Goal: Answer question/provide support: Share knowledge or assist other users

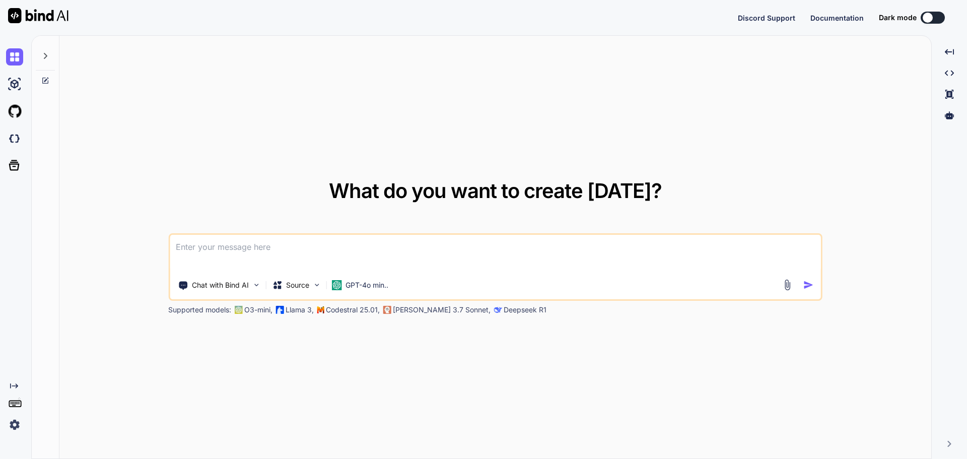
click at [290, 254] on textarea at bounding box center [495, 253] width 651 height 37
type textarea "x"
paste textarea "<script lang="ts" setup> import type { ColumnProps } from '#shared/types/base' …"
type textarea "<script lang="ts" setup> import type { ColumnProps } from '#shared/types/base' …"
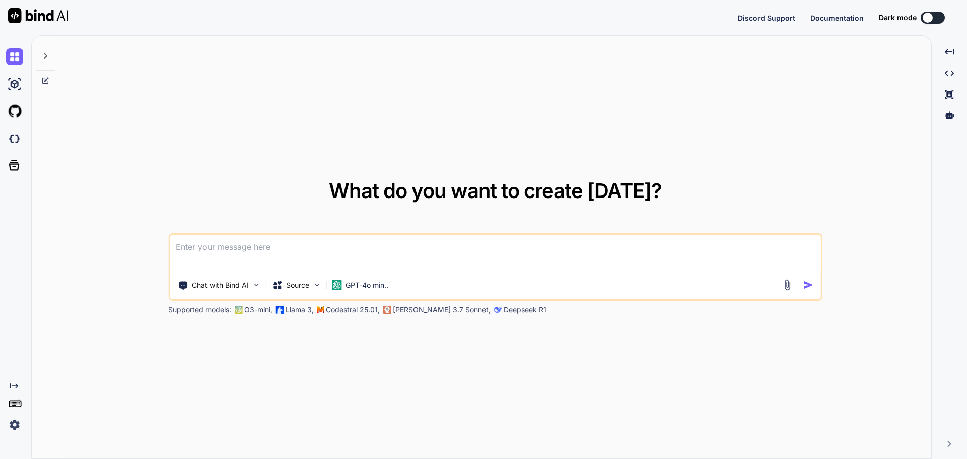
type textarea "x"
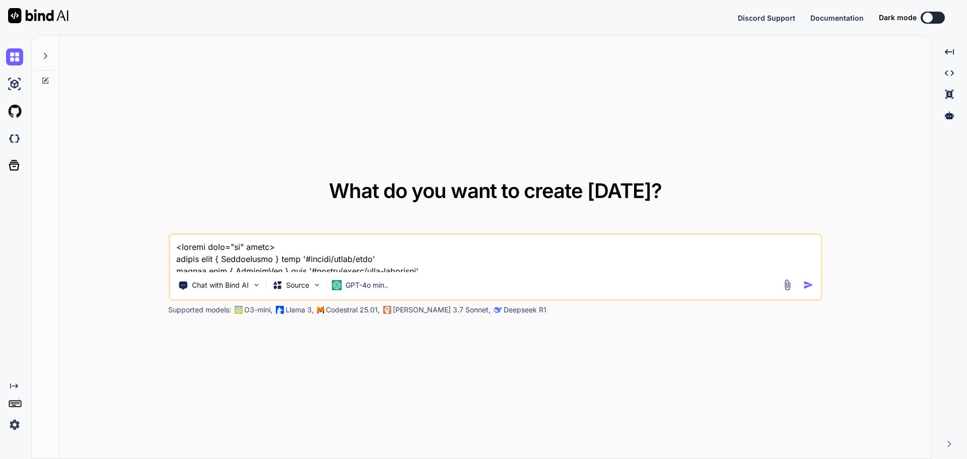
scroll to position [1573, 0]
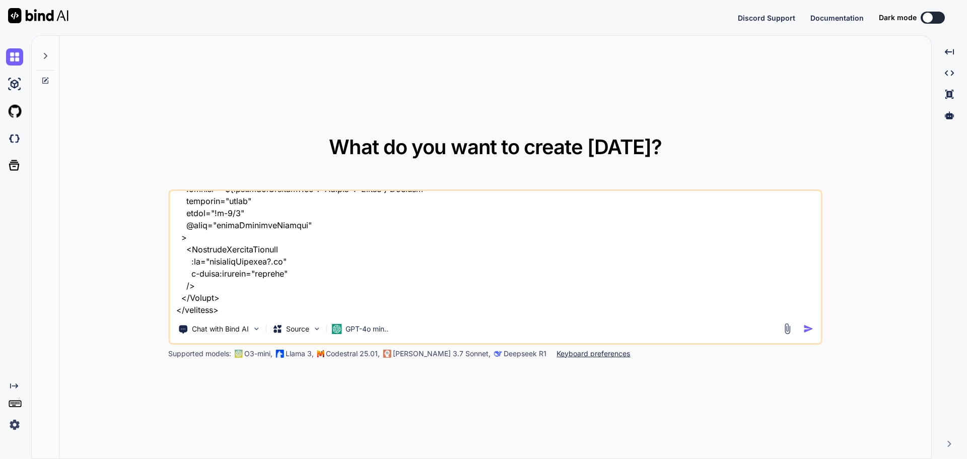
type textarea "g"
type textarea "x"
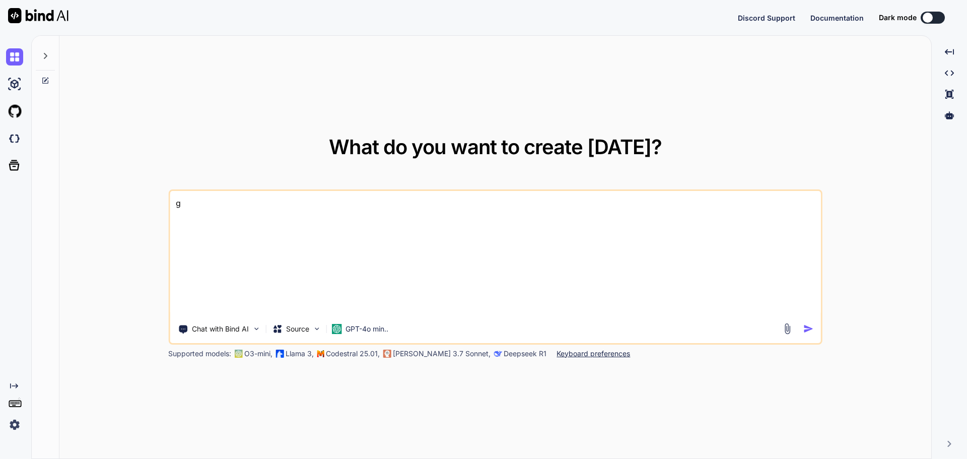
scroll to position [0, 0]
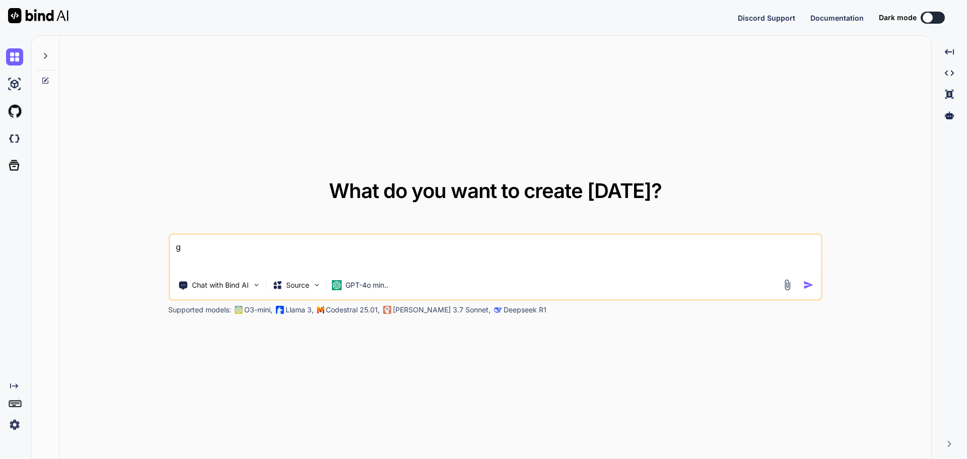
type textarea "gi"
type textarea "x"
type textarea "giv"
type textarea "x"
type textarea "give"
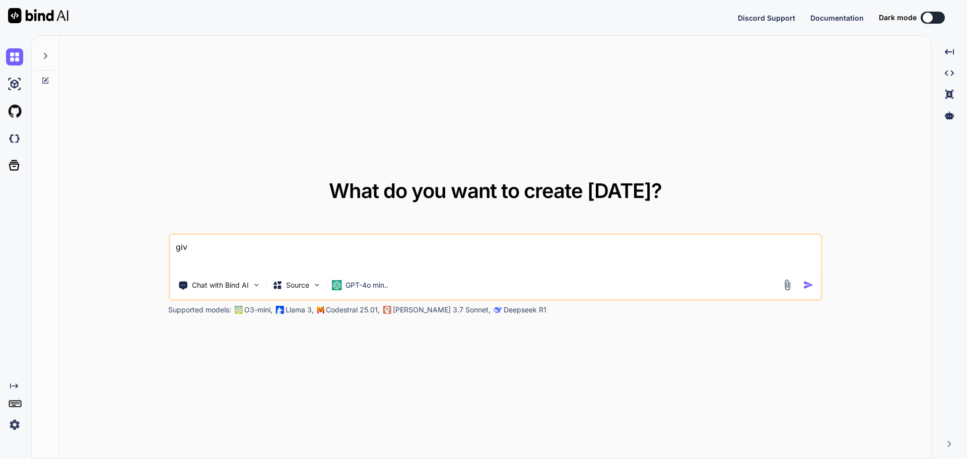
type textarea "x"
type textarea "giveb"
type textarea "x"
type textarea "give"
type textarea "x"
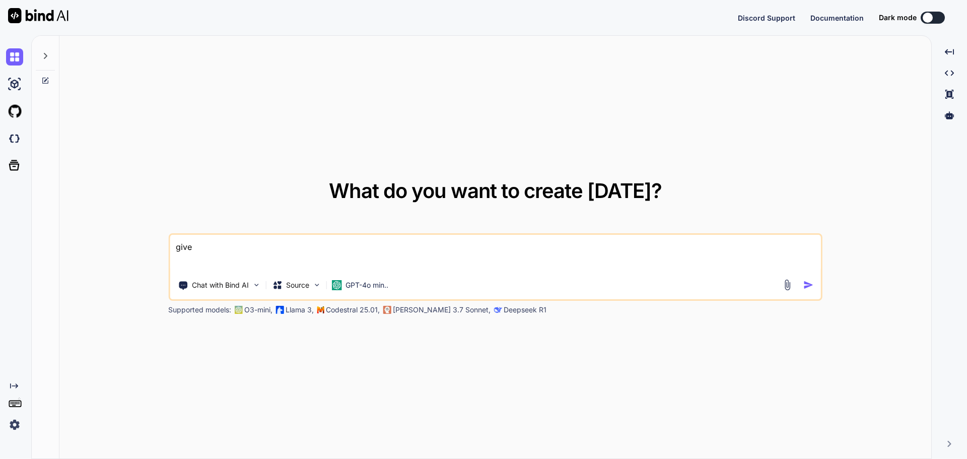
type textarea "given"
type textarea "x"
type textarea "given"
type textarea "x"
type textarea "given t"
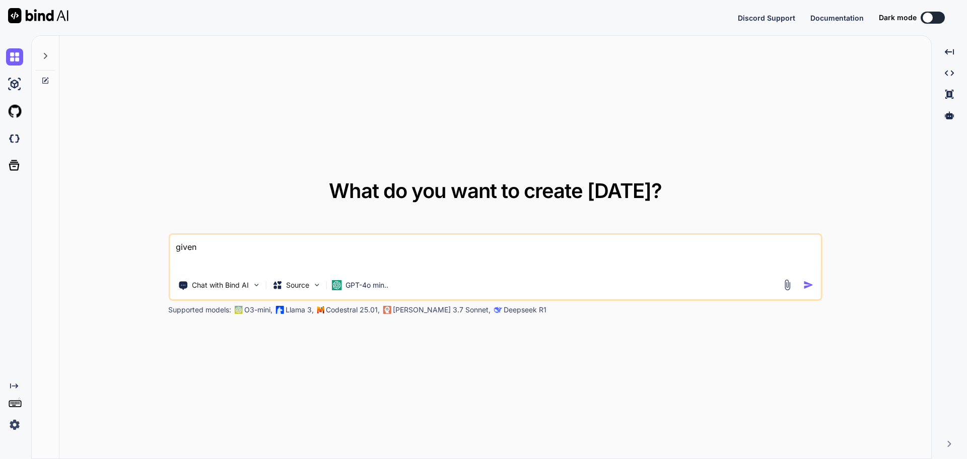
type textarea "x"
type textarea "given th"
type textarea "x"
type textarea "given thi"
type textarea "x"
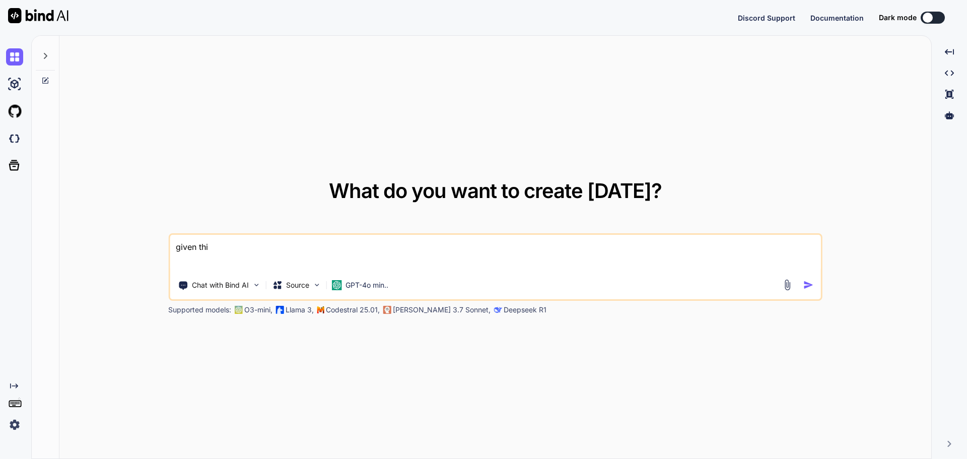
type textarea "given this"
type textarea "x"
type textarea "given this"
type textarea "x"
type textarea "given this c"
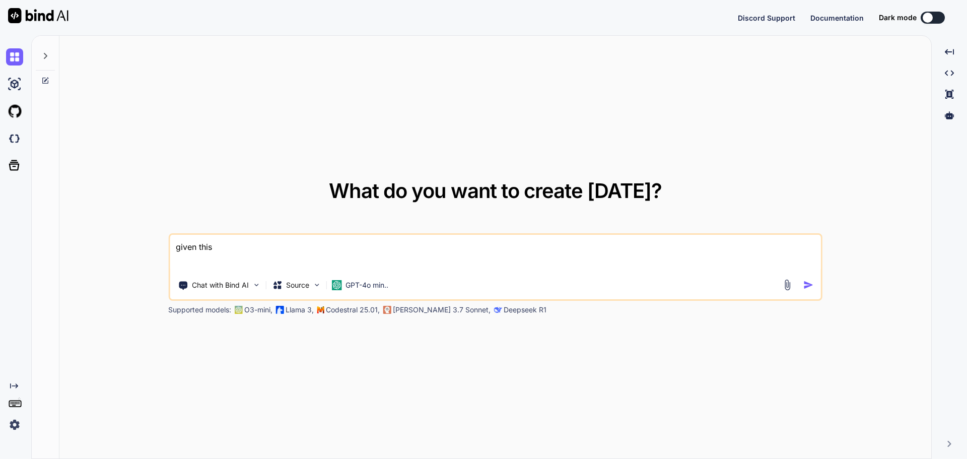
type textarea "x"
type textarea "given this co"
type textarea "x"
type textarea "given this cou"
type textarea "x"
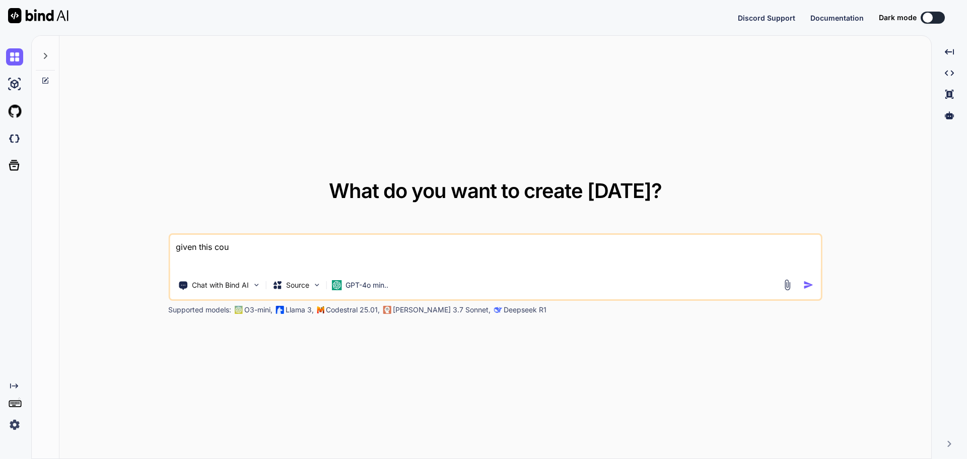
type textarea "given this coun"
type textarea "x"
type textarea "given this count"
type textarea "x"
type textarea "given this counte"
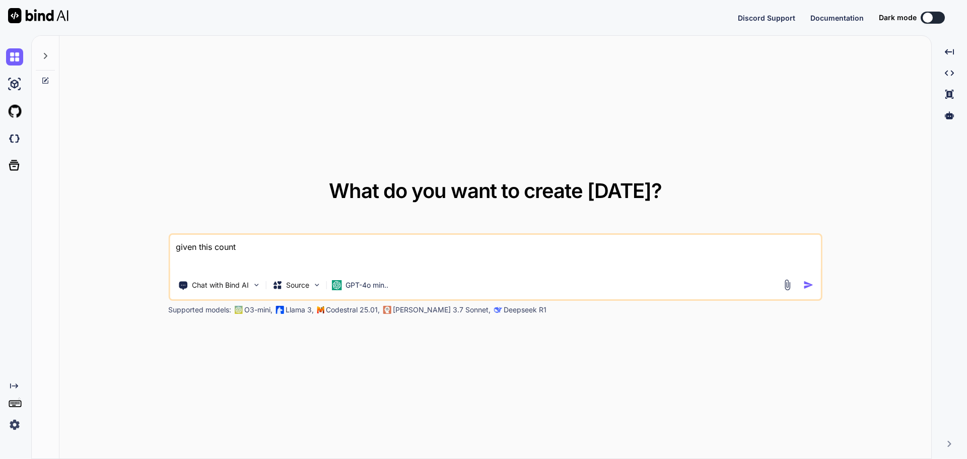
type textarea "x"
type textarea "given this countei"
type textarea "x"
type textarea "given this counteie"
type textarea "x"
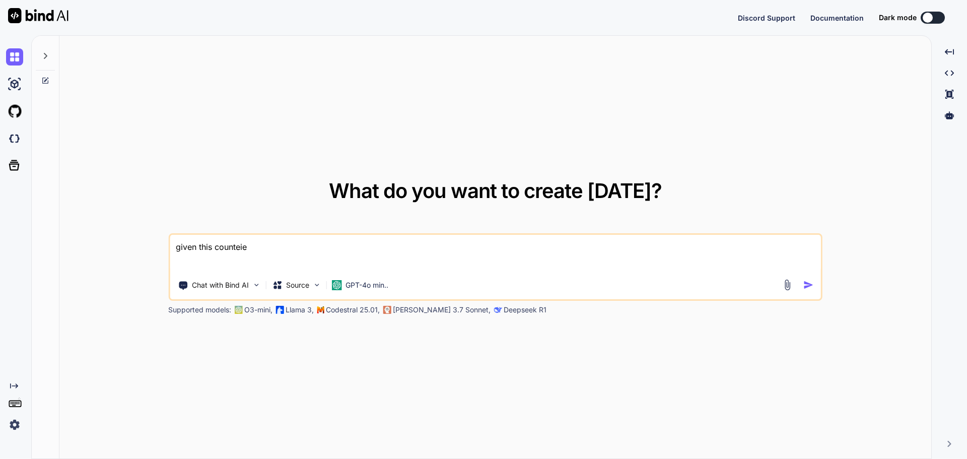
type textarea "given this counteies"
type textarea "x"
type textarea "given this counteies"
type textarea "x"
type textarea "given this counteies c"
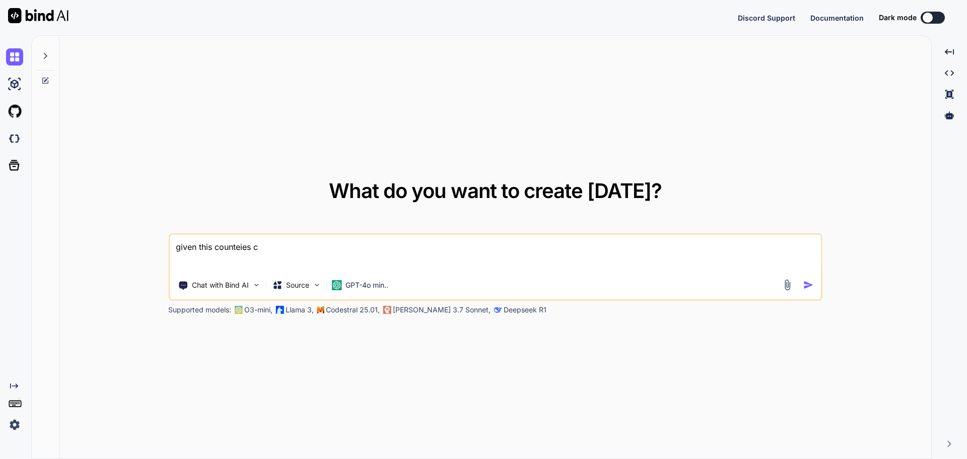
type textarea "x"
type textarea "given this counteies co"
type textarea "x"
type textarea "given this counteies cod"
type textarea "x"
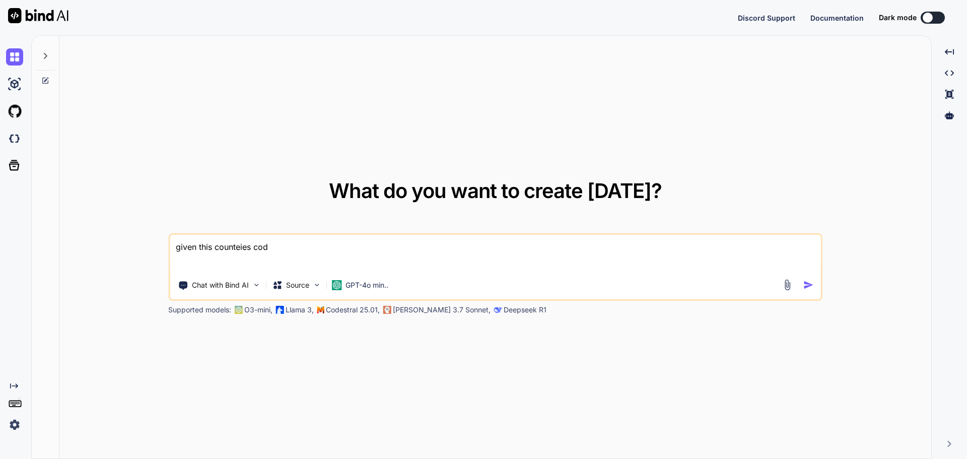
type textarea "given this counteies code"
type textarea "x"
type textarea "given this counteies code"
type textarea "x"
paste textarea "<script lang="ts" setup> import type { ColumnProps } from '#shared/types/base' …"
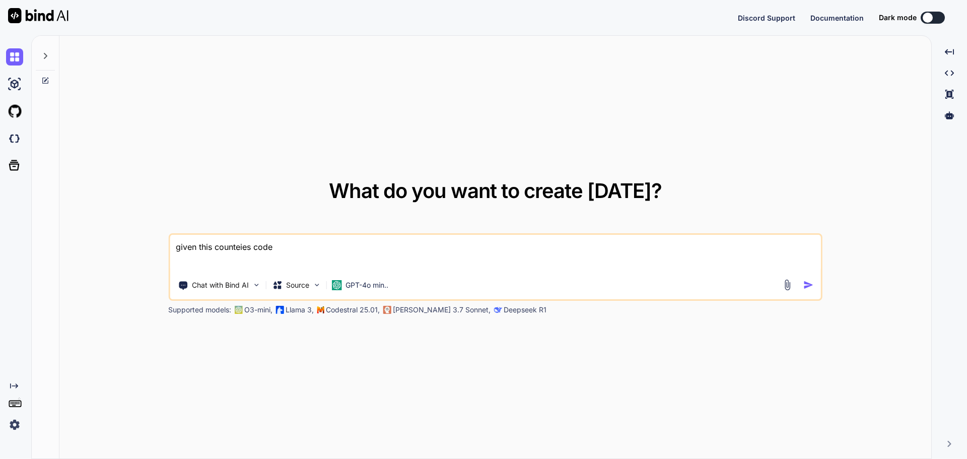
type textarea "given this counteies code <script lang="ts" setup> import type { ColumnProps } …"
type textarea "x"
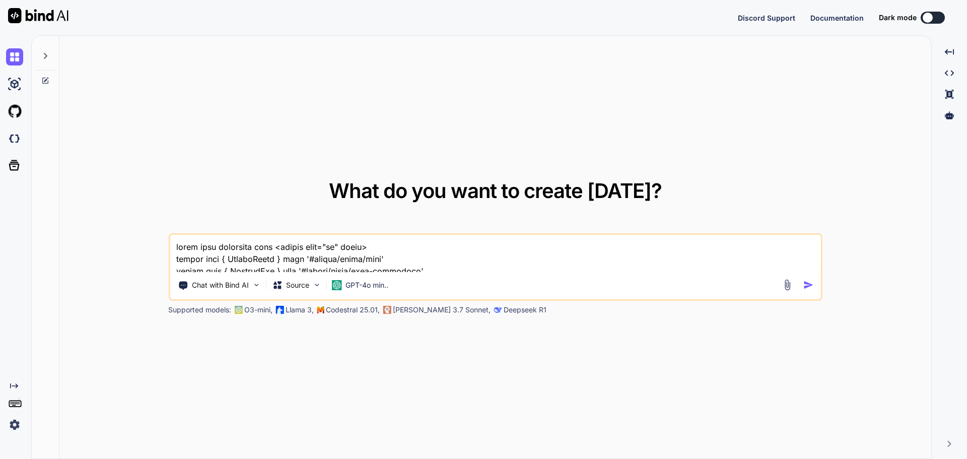
scroll to position [1573, 0]
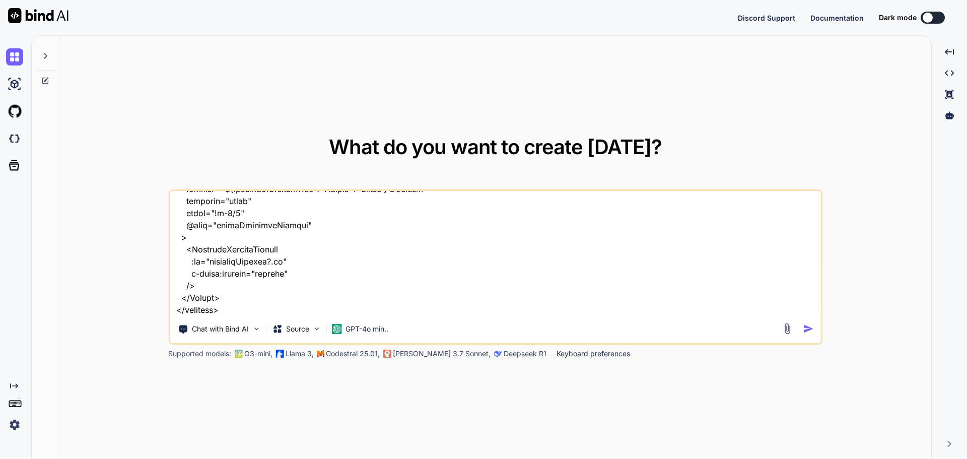
type textarea "given this counteies code <script lang="ts" setup> import type { ColumnProps } …"
type textarea "x"
type textarea "given this counteies code <script lang="ts" setup> import type { ColumnProps } …"
type textarea "x"
type textarea "given this counteies code <script lang="ts" setup> import type { ColumnProps } …"
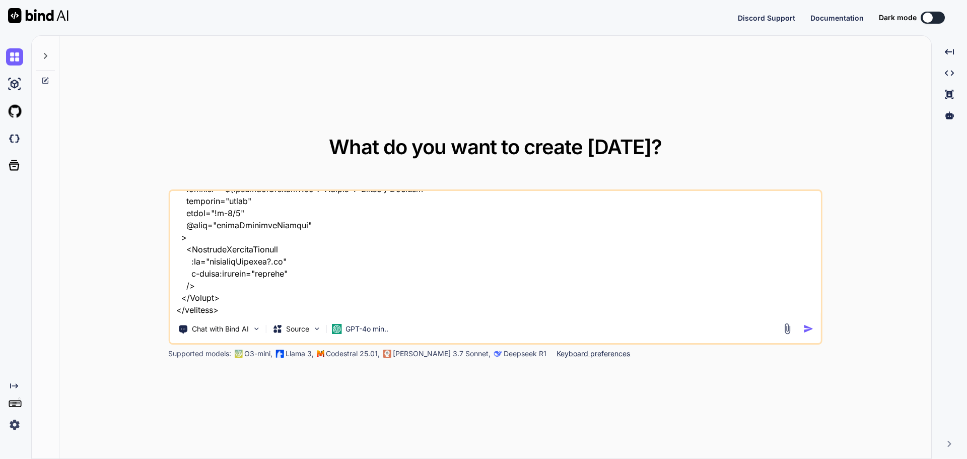
type textarea "x"
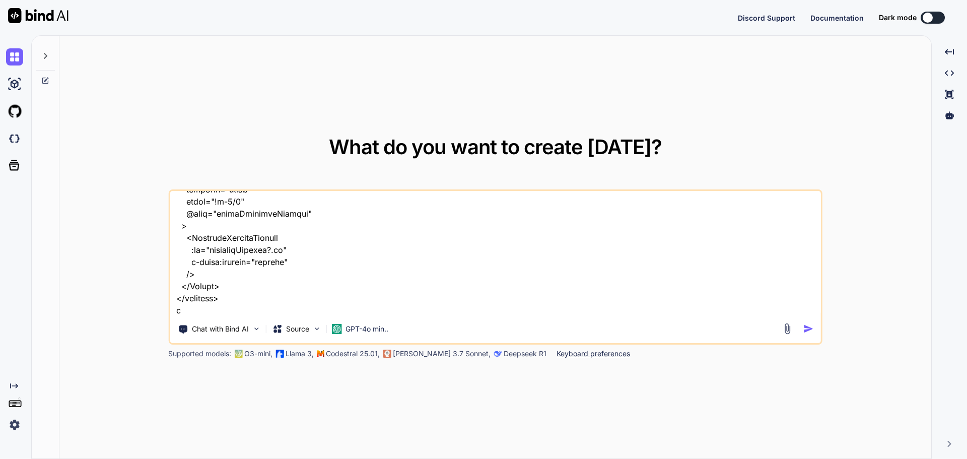
type textarea "given this counteies code <script lang="ts" setup> import type { ColumnProps } …"
type textarea "x"
type textarea "given this counteies code <script lang="ts" setup> import type { ColumnProps } …"
type textarea "x"
type textarea "given this counteies code <script lang="ts" setup> import type { ColumnProps } …"
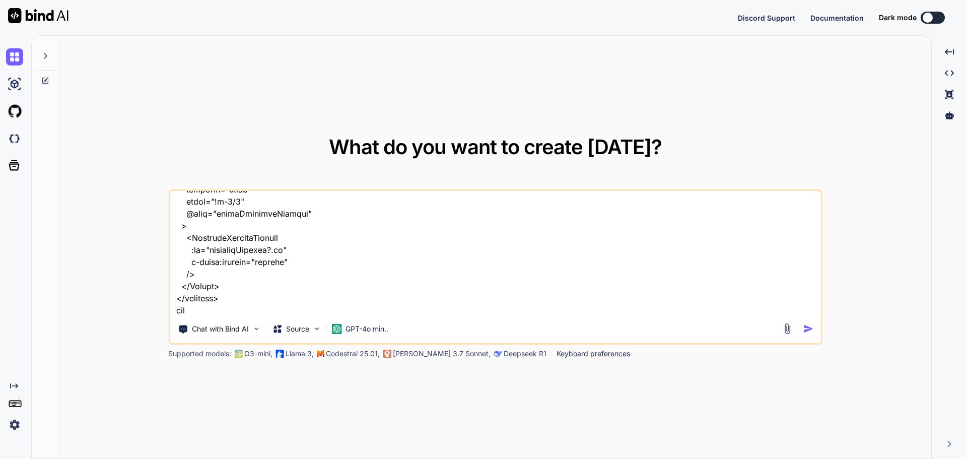
type textarea "x"
type textarea "given this counteies code <script lang="ts" setup> import type { ColumnProps } …"
type textarea "x"
type textarea "given this counteies code <script lang="ts" setup> import type { ColumnProps } …"
type textarea "x"
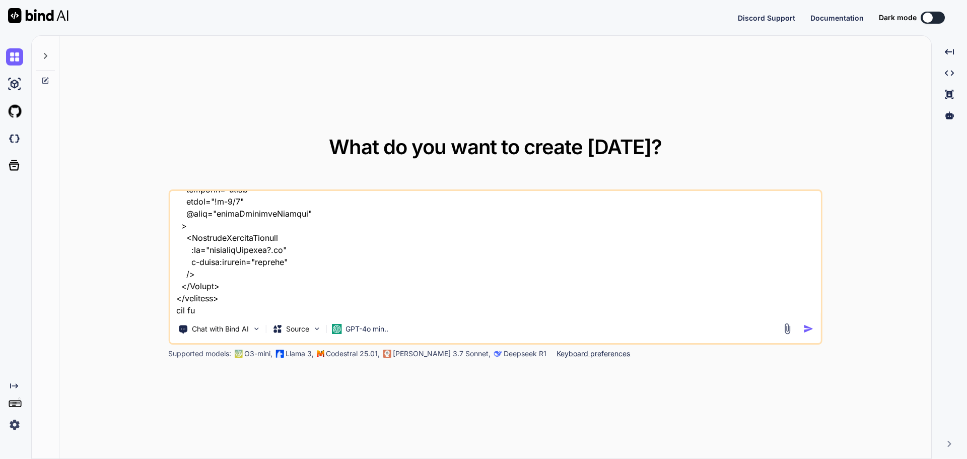
type textarea "given this counteies code <script lang="ts" setup> import type { ColumnProps } …"
type textarea "x"
type textarea "given this counteies code <script lang="ts" setup> import type { ColumnProps } …"
type textarea "x"
type textarea "given this counteies code <script lang="ts" setup> import type { ColumnProps } …"
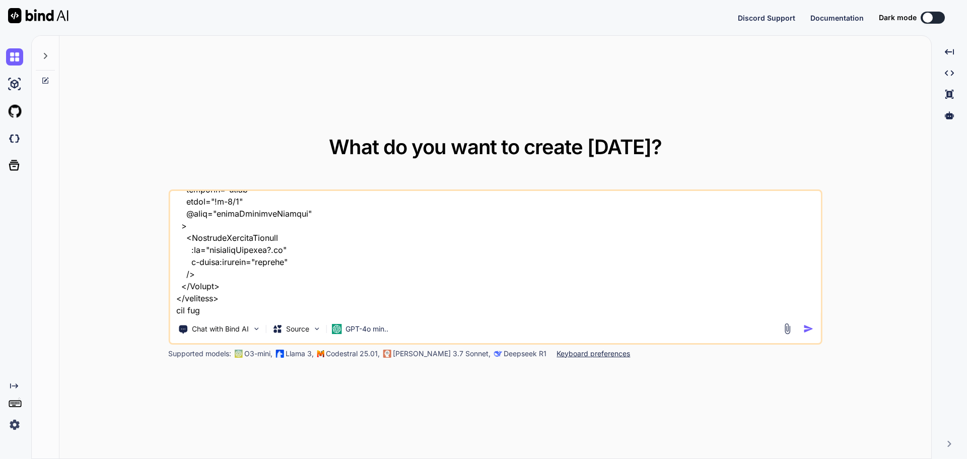
type textarea "x"
type textarea "given this counteies code <script lang="ts" setup> import type { ColumnProps } …"
type textarea "x"
type textarea "given this counteies code <script lang="ts" setup> import type { ColumnProps } …"
type textarea "x"
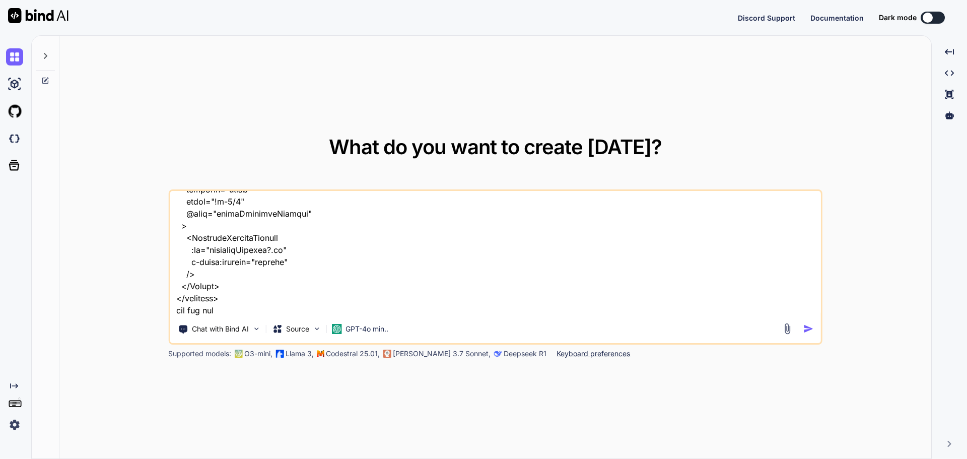
type textarea "given this counteies code <script lang="ts" setup> import type { ColumnProps } …"
type textarea "x"
type textarea "given this counteies code <script lang="ts" setup> import type { ColumnProps } …"
type textarea "x"
type textarea "given this counteies code <script lang="ts" setup> import type { ColumnProps } …"
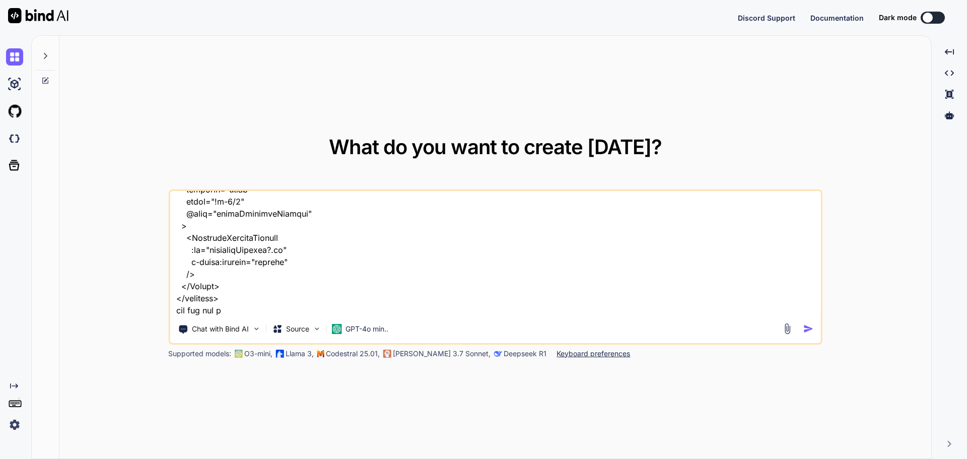
type textarea "x"
type textarea "given this counteies code <script lang="ts" setup> import type { ColumnProps } …"
type textarea "x"
type textarea "given this counteies code <script lang="ts" setup> import type { ColumnProps } …"
type textarea "x"
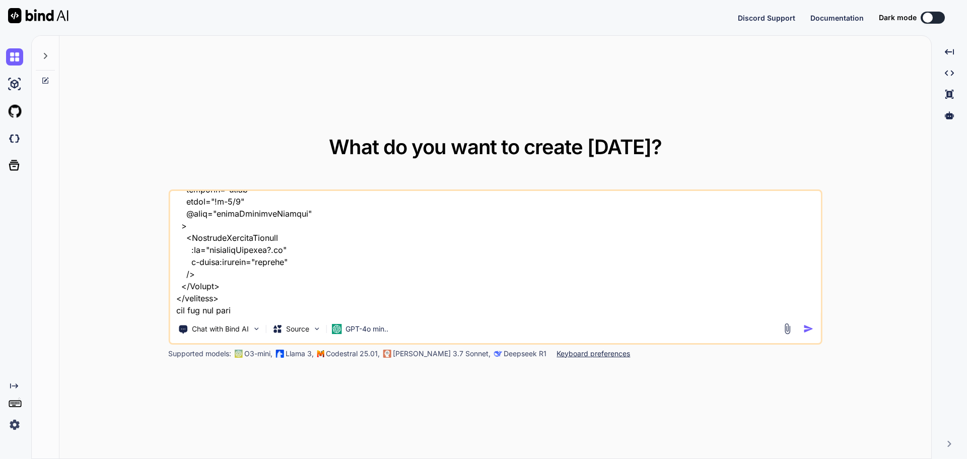
type textarea "given this counteies code <script lang="ts" setup> import type { ColumnProps } …"
type textarea "x"
type textarea "given this counteies code <script lang="ts" setup> import type { ColumnProps } …"
type textarea "x"
type textarea "given this counteies code <script lang="ts" setup> import type { ColumnProps } …"
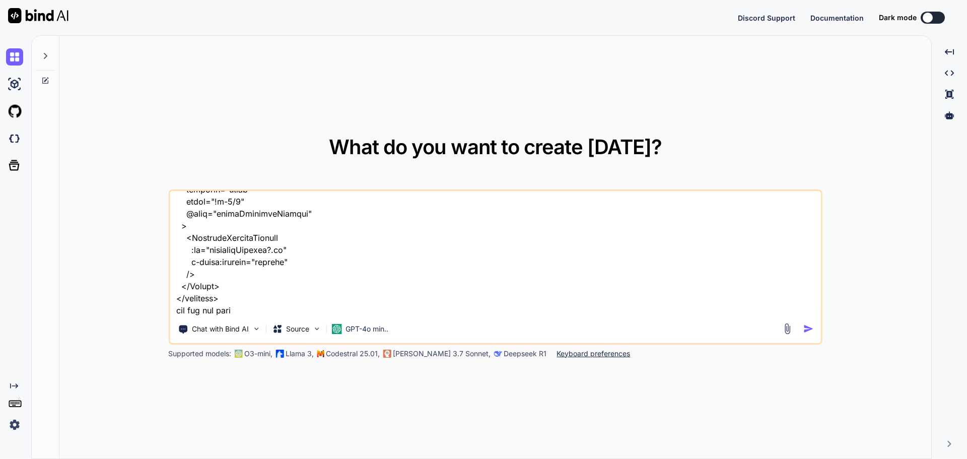
type textarea "x"
type textarea "given this counteies code <script lang="ts" setup> import type { ColumnProps } …"
type textarea "x"
type textarea "given this counteies code <script lang="ts" setup> import type { ColumnProps } …"
type textarea "x"
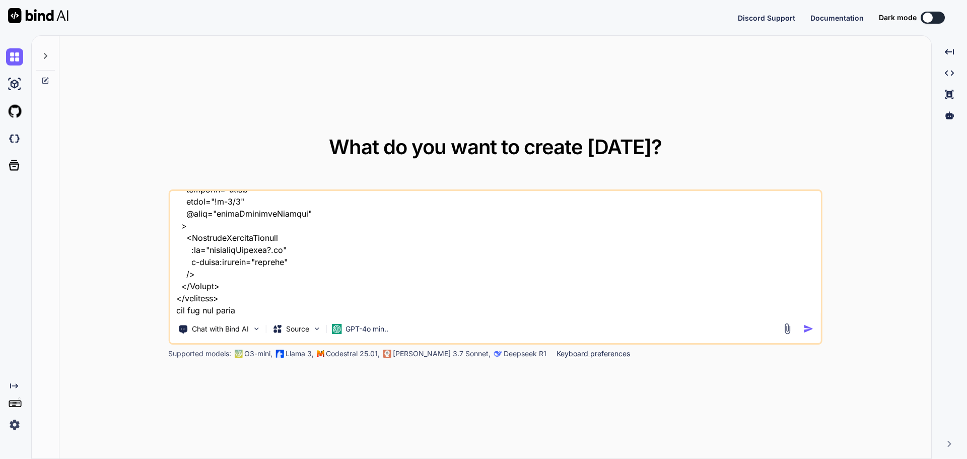
type textarea "given this counteies code <script lang="ts" setup> import type { ColumnProps } …"
type textarea "x"
type textarea "given this counteies code <script lang="ts" setup> import type { ColumnProps } …"
type textarea "x"
type textarea "given this counteies code <script lang="ts" setup> import type { ColumnProps } …"
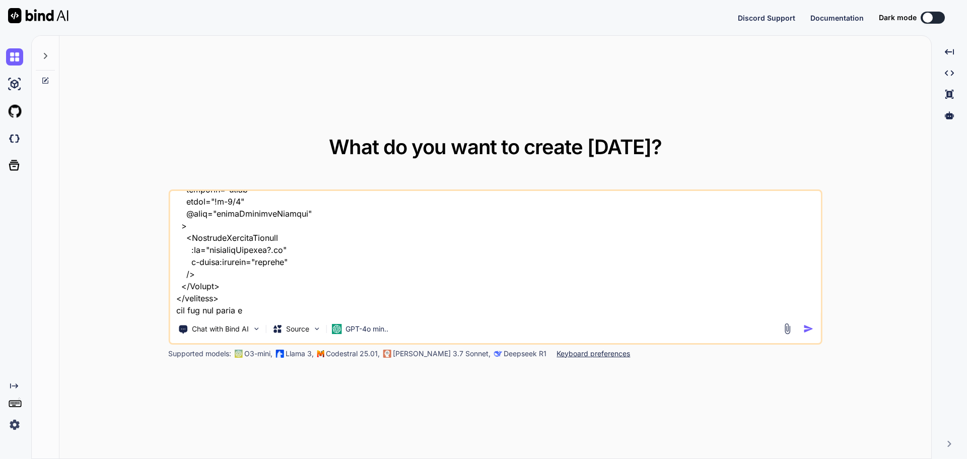
type textarea "x"
type textarea "given this counteies code <script lang="ts" setup> import type { ColumnProps } …"
type textarea "x"
type textarea "given this counteies code <script lang="ts" setup> import type { ColumnProps } …"
type textarea "x"
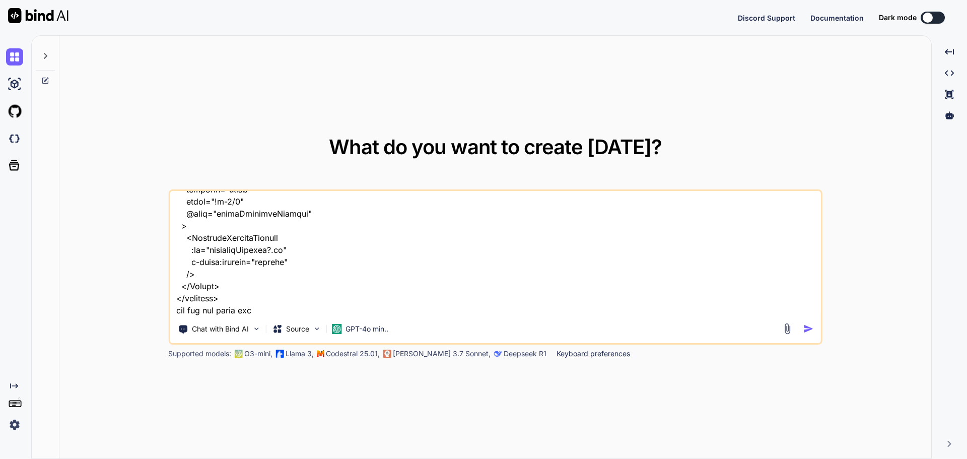
type textarea "given this counteies code <script lang="ts" setup> import type { ColumnProps } …"
type textarea "x"
type textarea "given this counteies code <script lang="ts" setup> import type { ColumnProps } …"
type textarea "x"
type textarea "given this counteies code <script lang="ts" setup> import type { ColumnProps } …"
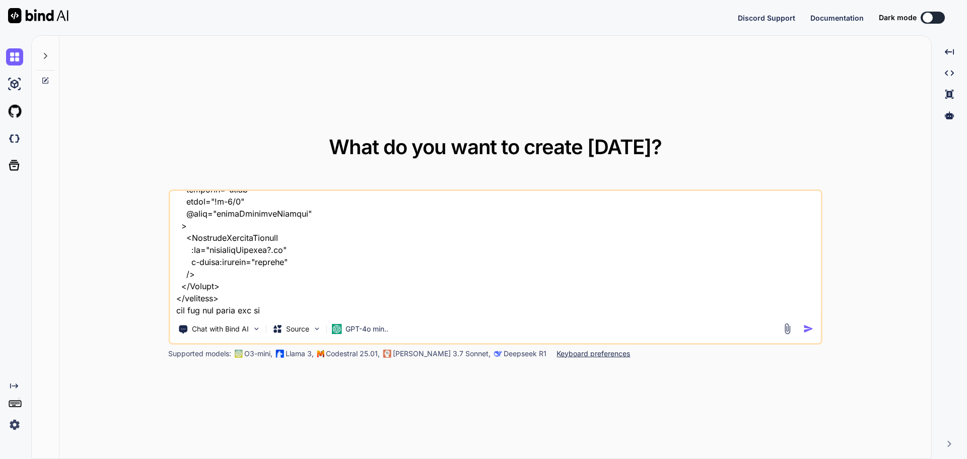
type textarea "x"
type textarea "given this counteies code <script lang="ts" setup> import type { ColumnProps } …"
type textarea "x"
type textarea "given this counteies code <script lang="ts" setup> import type { ColumnProps } …"
type textarea "x"
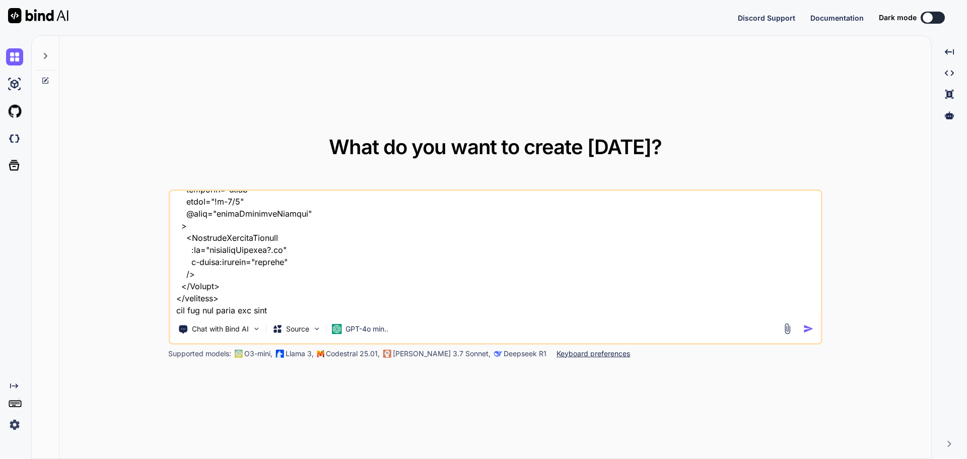
type textarea "given this counteies code <script lang="ts" setup> import type { ColumnProps } …"
type textarea "x"
type textarea "given this counteies code <script lang="ts" setup> import type { ColumnProps } …"
type textarea "x"
type textarea "given this counteies code <script lang="ts" setup> import type { ColumnProps } …"
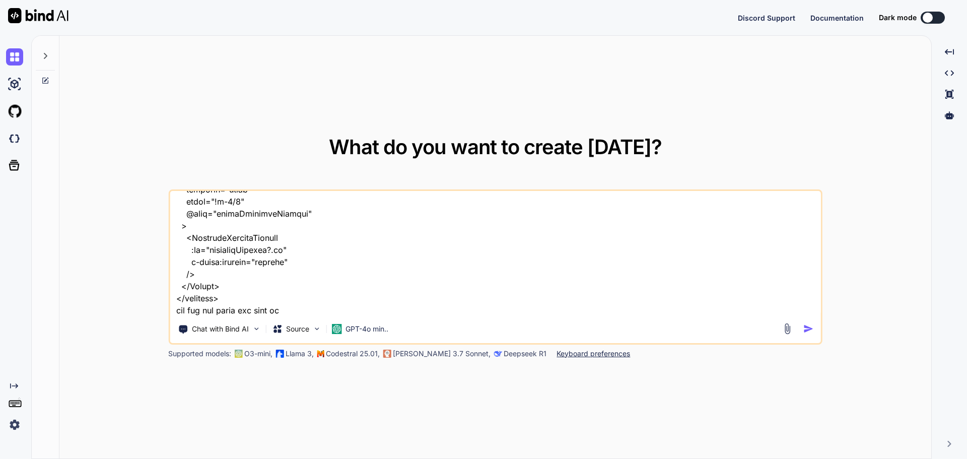
type textarea "x"
type textarea "given this counteies code <script lang="ts" setup> import type { ColumnProps } …"
type textarea "x"
type textarea "given this counteies code <script lang="ts" setup> import type { ColumnProps } …"
type textarea "x"
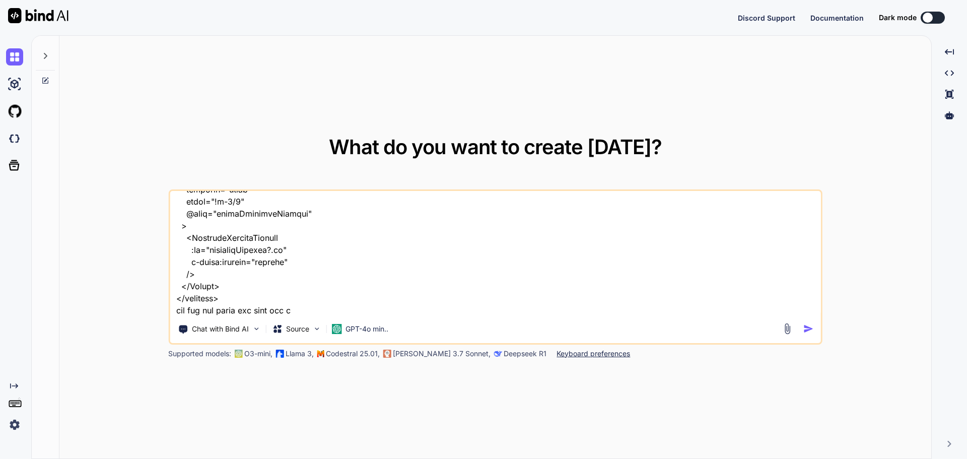
type textarea "given this counteies code <script lang="ts" setup> import type { ColumnProps } …"
type textarea "x"
type textarea "given this counteies code <script lang="ts" setup> import type { ColumnProps } …"
type textarea "x"
type textarea "given this counteies code <script lang="ts" setup> import type { ColumnProps } …"
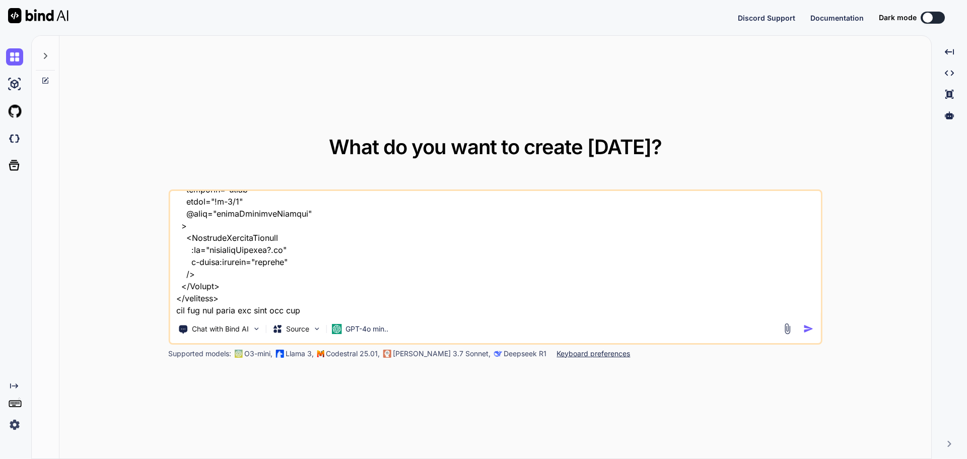
type textarea "x"
type textarea "given this counteies code <script lang="ts" setup> import type { ColumnProps } …"
type textarea "x"
type textarea "given this counteies code <script lang="ts" setup> import type { ColumnProps } …"
type textarea "x"
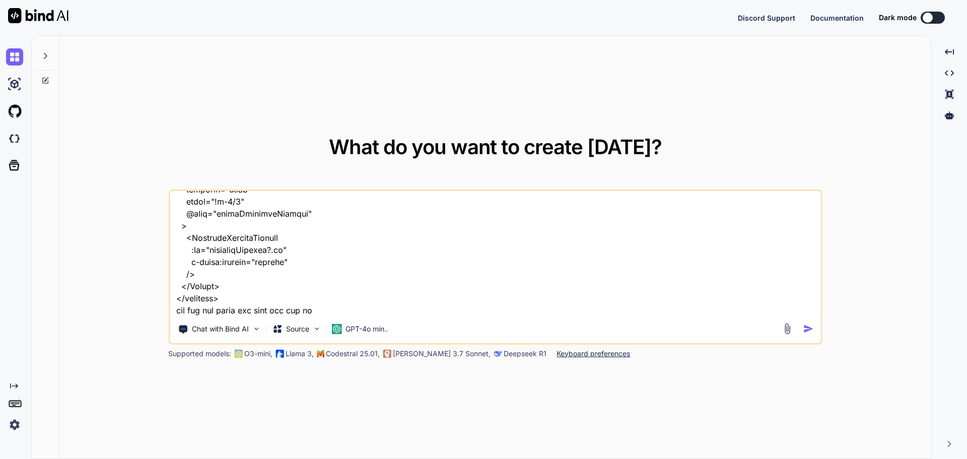
type textarea "given this counteies code <script lang="ts" setup> import type { ColumnProps } …"
type textarea "x"
type textarea "given this counteies code <script lang="ts" setup> import type { ColumnProps } …"
type textarea "x"
type textarea "given this counteies code <script lang="ts" setup> import type { ColumnProps } …"
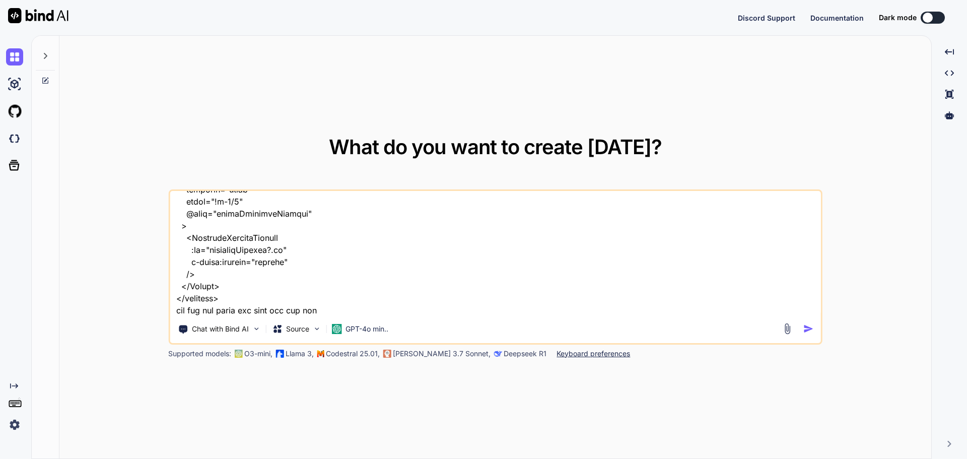
type textarea "x"
type textarea "given this counteies code <script lang="ts" setup> import type { ColumnProps } …"
type textarea "x"
type textarea "given this counteies code <script lang="ts" setup> import type { ColumnProps } …"
type textarea "x"
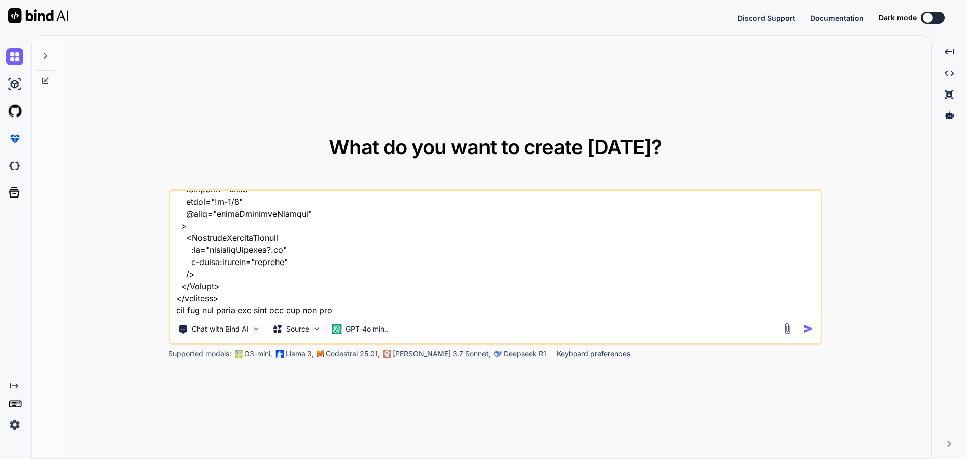
type textarea "given this counteies code <script lang="ts" setup> import type { ColumnProps } …"
type textarea "x"
type textarea "given this counteies code <script lang="ts" setup> import type { ColumnProps } …"
type textarea "x"
type textarea "given this counteies code <script lang="ts" setup> import type { ColumnProps } …"
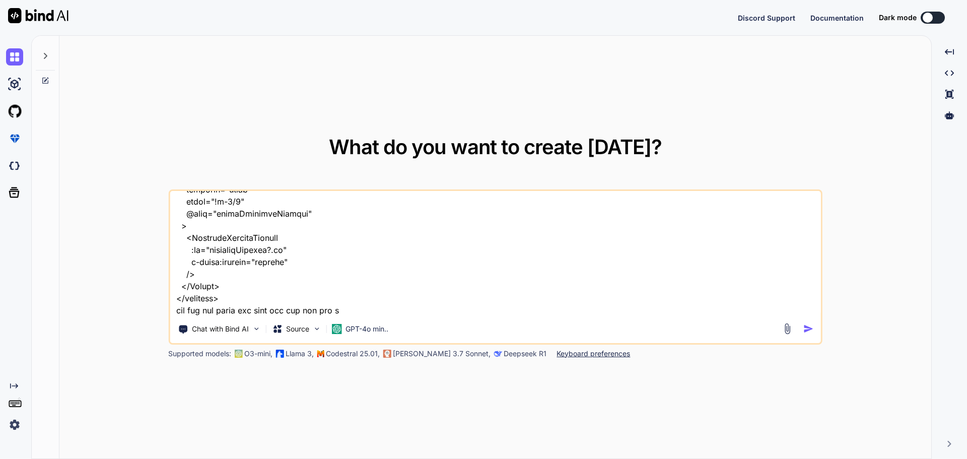
type textarea "x"
type textarea "given this counteies code <script lang="ts" setup> import type { ColumnProps } …"
type textarea "x"
type textarea "given this counteies code <script lang="ts" setup> import type { ColumnProps } …"
type textarea "x"
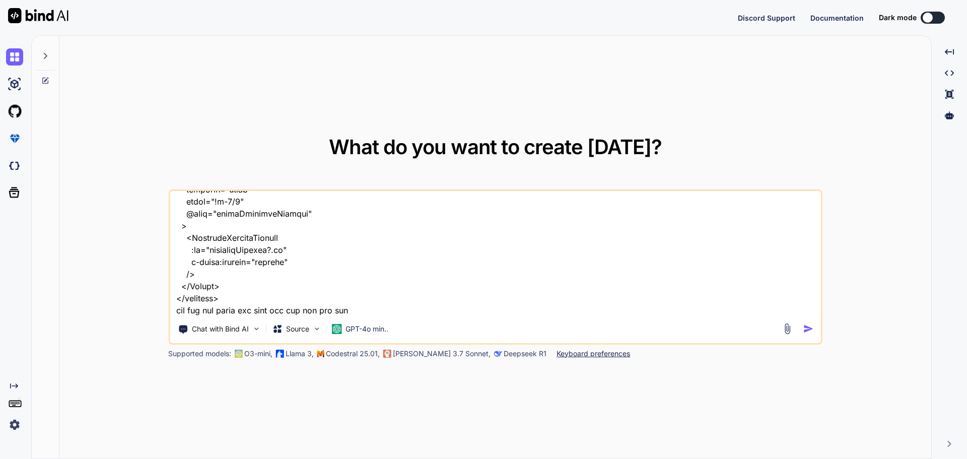
type textarea "given this counteies code <script lang="ts" setup> import type { ColumnProps } …"
type textarea "x"
type textarea "given this counteies code <script lang="ts" setup> import type { ColumnProps } …"
type textarea "x"
type textarea "given this counteies code <script lang="ts" setup> import type { ColumnProps } …"
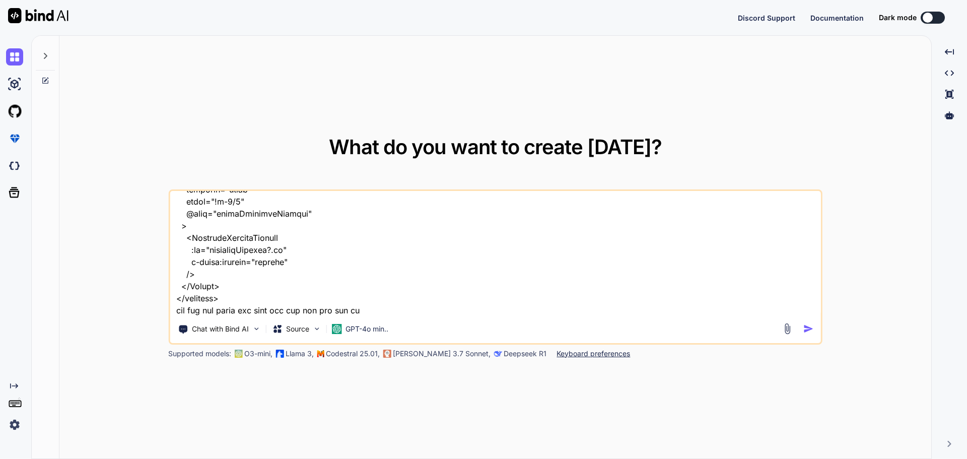
type textarea "x"
type textarea "given this counteies code <script lang="ts" setup> import type { ColumnProps } …"
type textarea "x"
type textarea "given this counteies code <script lang="ts" setup> import type { ColumnProps } …"
type textarea "x"
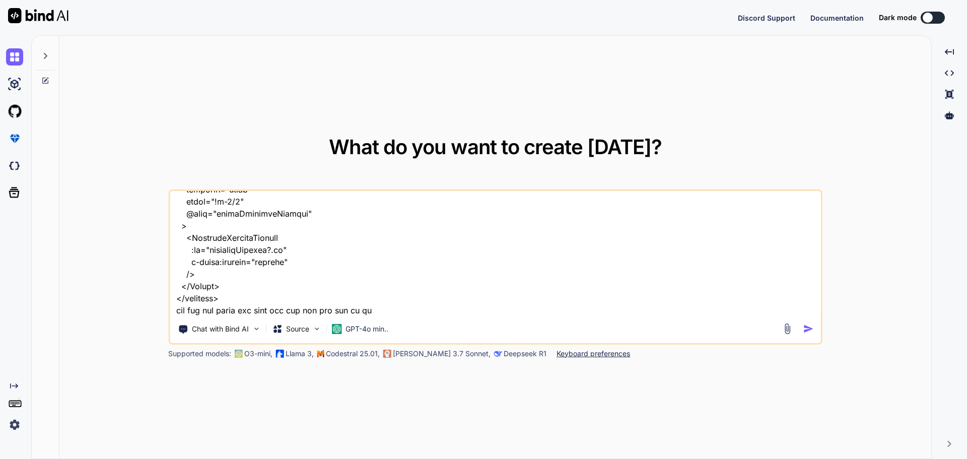
type textarea "given this counteies code <script lang="ts" setup> import type { ColumnProps } …"
type textarea "x"
type textarea "given this counteies code <script lang="ts" setup> import type { ColumnProps } …"
type textarea "x"
type textarea "given this counteies code <script lang="ts" setup> import type { ColumnProps } …"
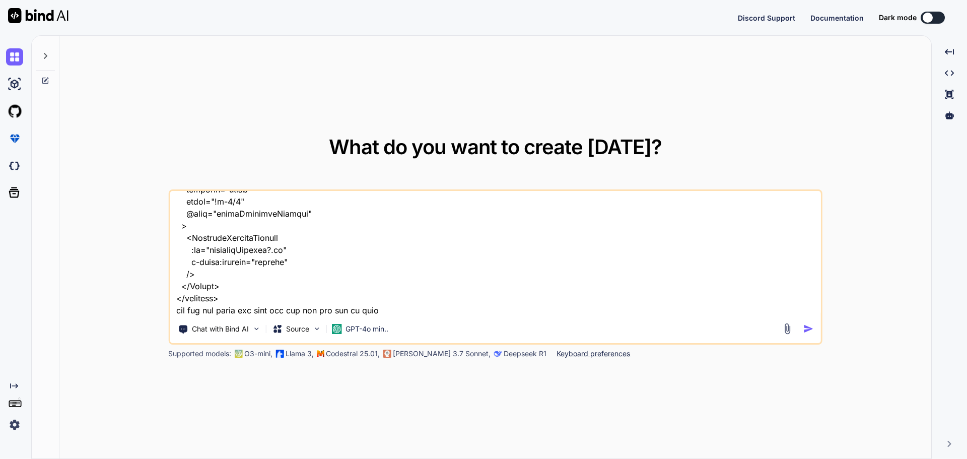
type textarea "x"
type textarea "given this counteies code <script lang="ts" setup> import type { ColumnProps } …"
type textarea "x"
type textarea "given this counteies code <script lang="ts" setup> import type { ColumnProps } …"
type textarea "x"
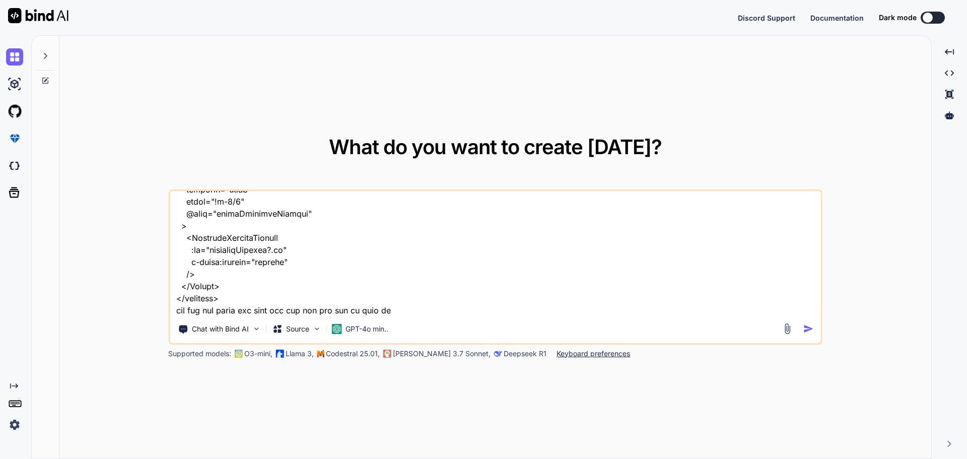
type textarea "given this counteies code <script lang="ts" setup> import type { ColumnProps } …"
type textarea "x"
type textarea "given this counteies code <script lang="ts" setup> import type { ColumnProps } …"
type textarea "x"
type textarea "given this counteies code <script lang="ts" setup> import type { ColumnProps } …"
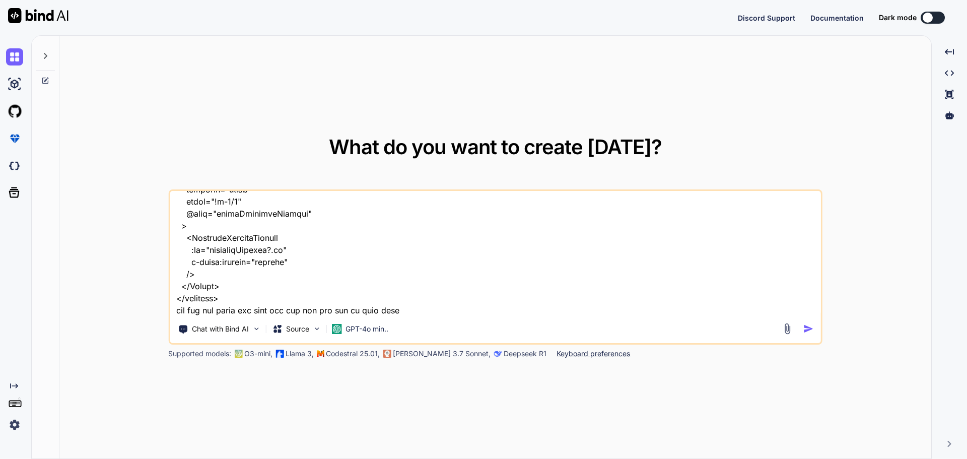
type textarea "x"
type textarea "given this counteies code <script lang="ts" setup> import type { ColumnProps } …"
type textarea "x"
type textarea "given this counteies code <script lang="ts" setup> import type { ColumnProps } …"
type textarea "x"
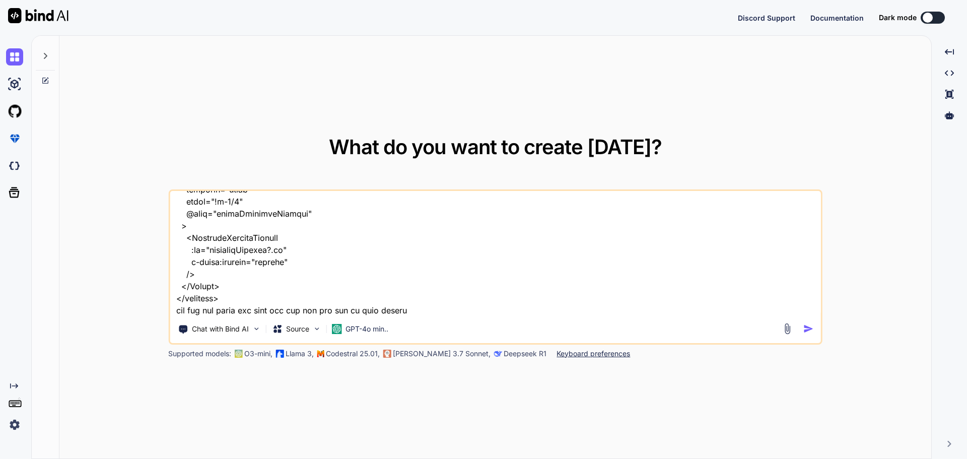
click at [381, 294] on textarea at bounding box center [495, 253] width 651 height 125
drag, startPoint x: 405, startPoint y: 266, endPoint x: 405, endPoint y: 274, distance: 8.6
click at [405, 266] on textarea at bounding box center [495, 253] width 651 height 125
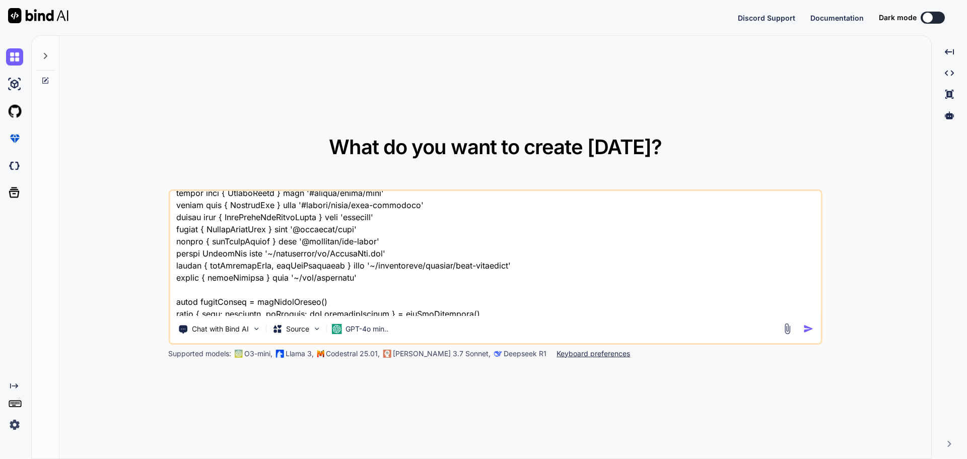
scroll to position [0, 0]
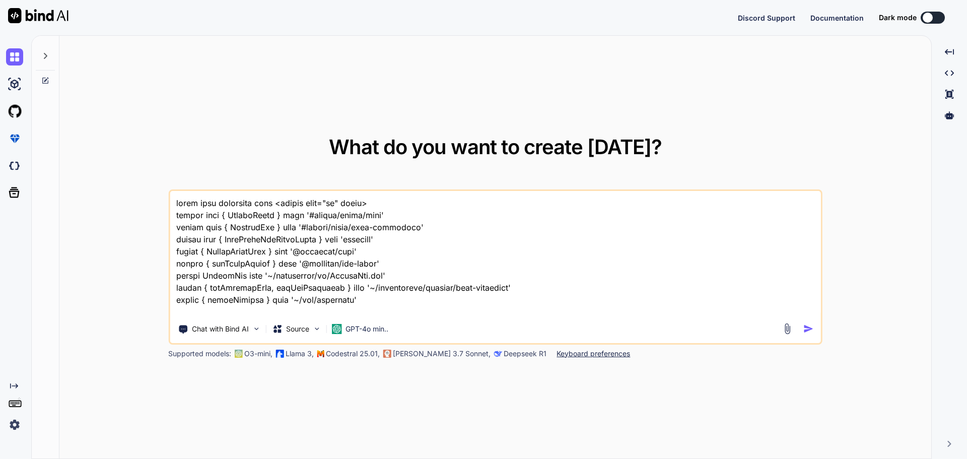
drag, startPoint x: 236, startPoint y: 205, endPoint x: 251, endPoint y: 207, distance: 15.2
click at [251, 207] on textarea at bounding box center [495, 253] width 651 height 125
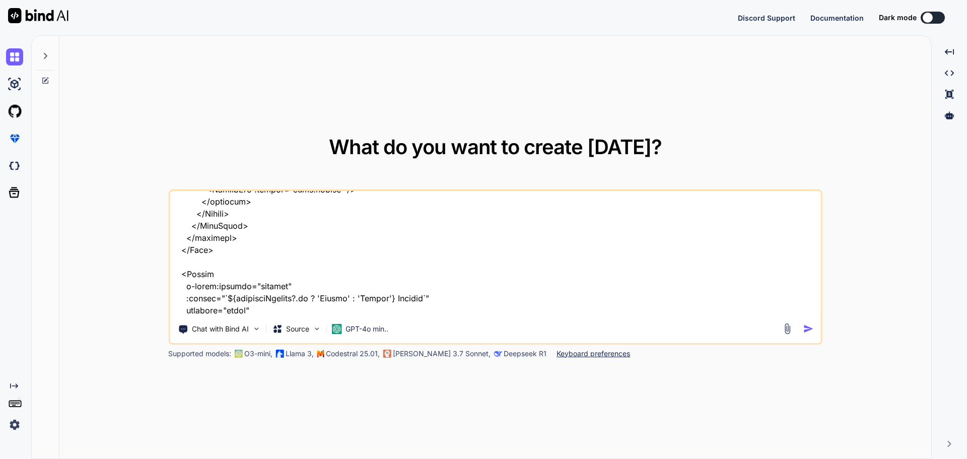
scroll to position [1573, 0]
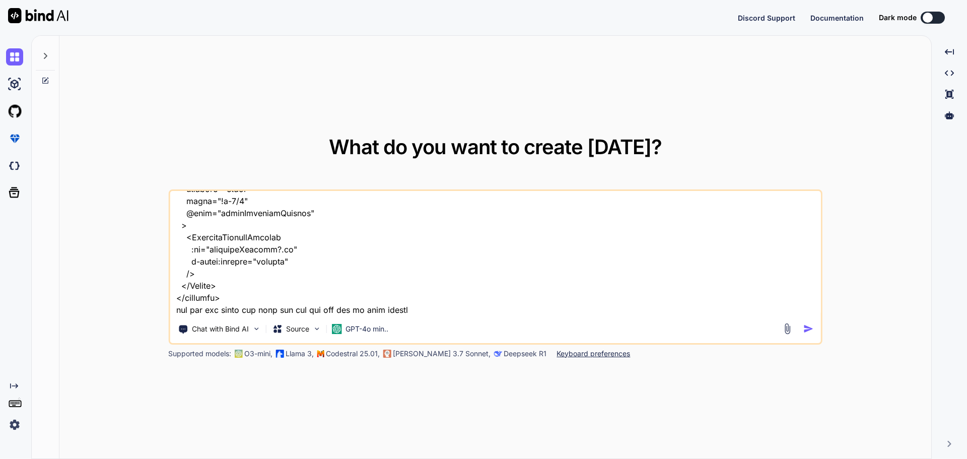
click at [231, 295] on textarea at bounding box center [495, 253] width 651 height 125
paste textarea "import type { CountryRow, NovaCountries, NovaCountry, NovaCountryCreate, NovaCo…"
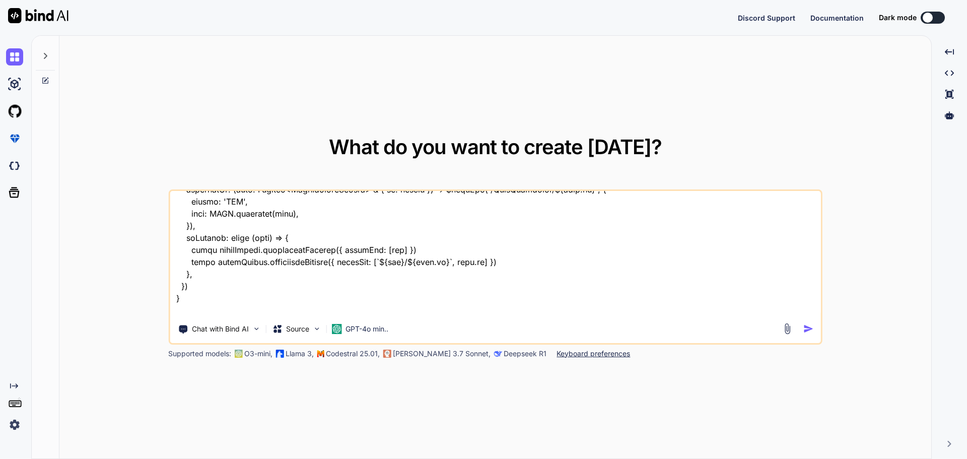
scroll to position [2383, 0]
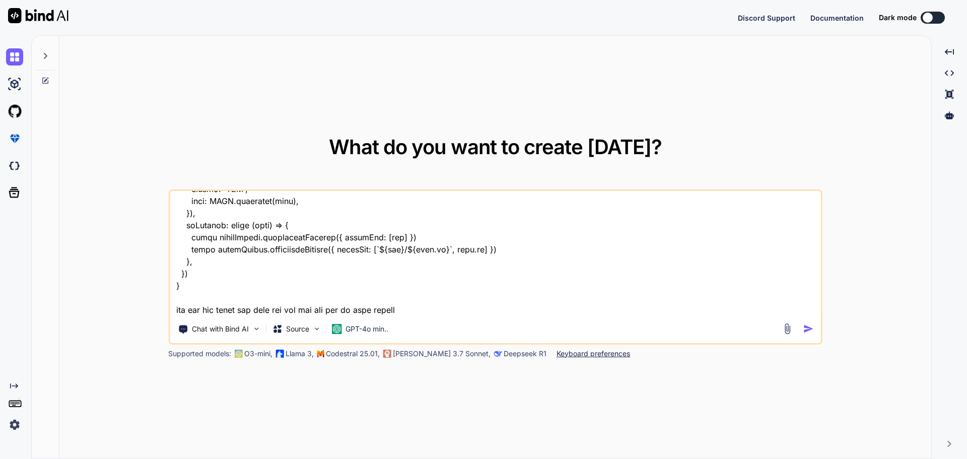
click at [184, 296] on textarea at bounding box center [495, 253] width 651 height 125
click at [184, 288] on textarea at bounding box center [495, 253] width 651 height 125
click at [220, 289] on textarea at bounding box center [495, 253] width 651 height 125
drag, startPoint x: 277, startPoint y: 285, endPoint x: 293, endPoint y: 273, distance: 19.8
click at [277, 284] on textarea at bounding box center [495, 253] width 651 height 125
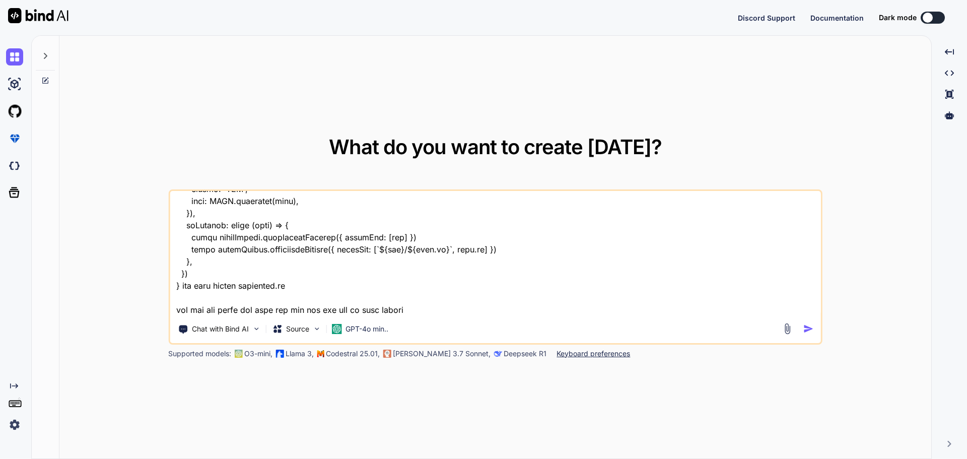
click at [215, 284] on textarea at bounding box center [495, 253] width 651 height 125
click at [305, 284] on textarea at bounding box center [495, 253] width 651 height 125
paste textarea "import type { RequestType, ResponseType } from '~/schemas' export type NovaCoun…"
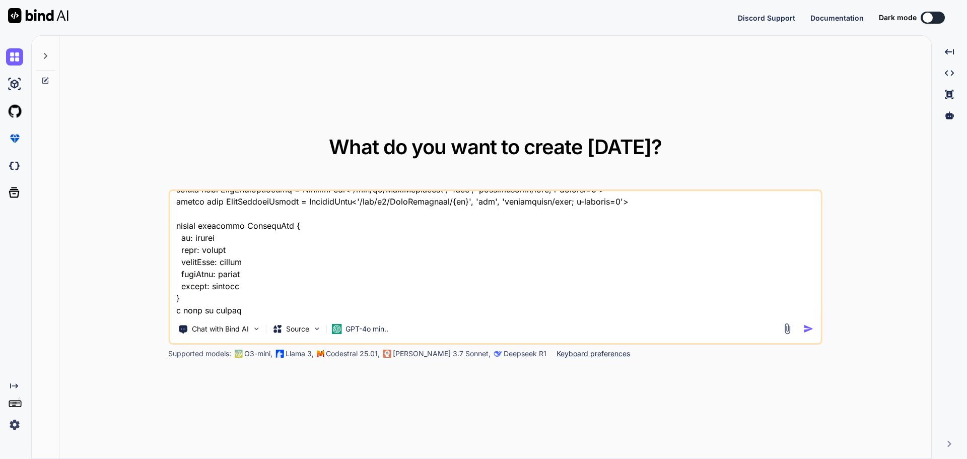
click at [248, 308] on textarea at bounding box center [495, 253] width 651 height 125
paste textarea "components/notification/menu.vue"
click at [418, 312] on textarea at bounding box center [495, 253] width 651 height 125
paste textarea "<script lang="ts" setup> import type { Dictionary } from '~/lib/abstractions/ty…"
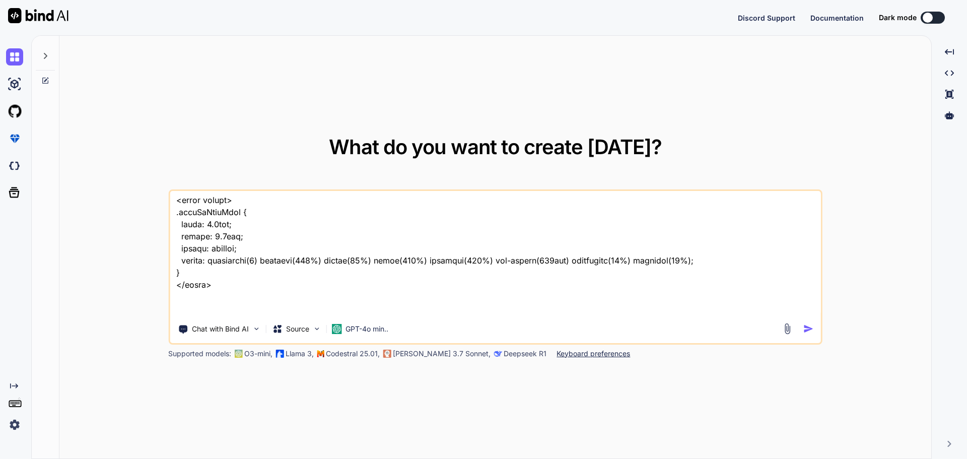
scroll to position [6988, 0]
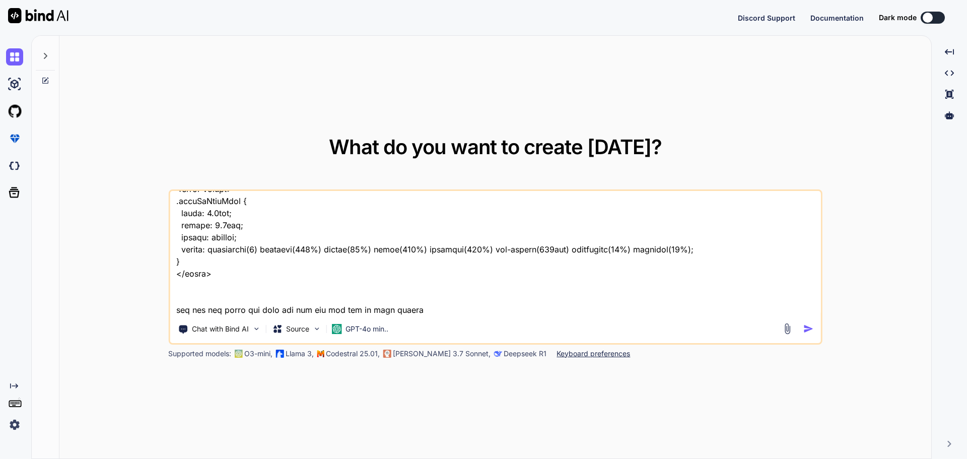
click at [211, 275] on textarea at bounding box center [495, 253] width 651 height 125
drag, startPoint x: 206, startPoint y: 309, endPoint x: 263, endPoint y: 273, distance: 66.9
click at [263, 273] on textarea at bounding box center [495, 253] width 651 height 125
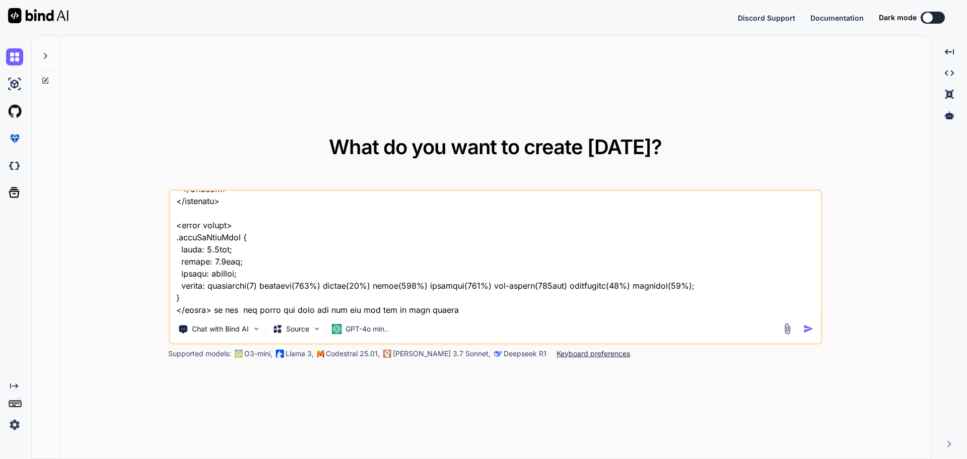
scroll to position [6952, 0]
drag, startPoint x: 297, startPoint y: 309, endPoint x: 254, endPoint y: 311, distance: 43.4
click at [254, 311] on textarea at bounding box center [495, 253] width 651 height 125
paste textarea "vue-query hooks"
click at [320, 311] on textarea at bounding box center [495, 253] width 651 height 125
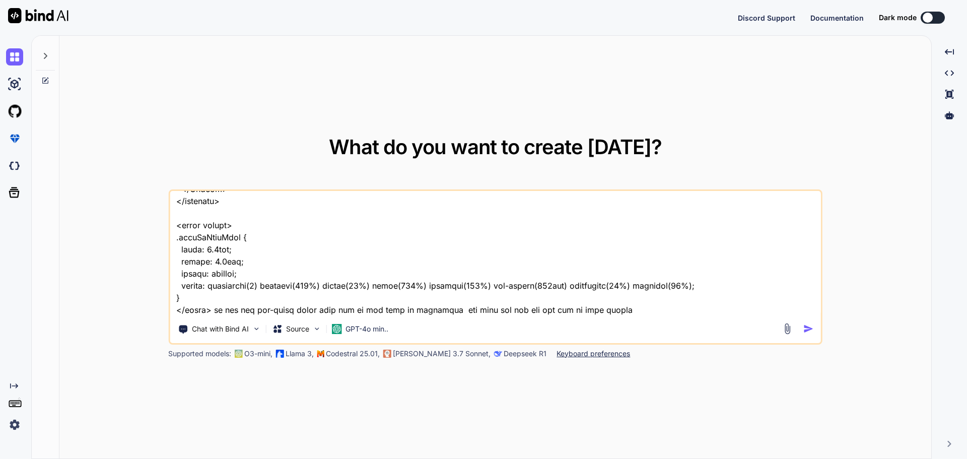
drag, startPoint x: 451, startPoint y: 311, endPoint x: 517, endPoint y: 308, distance: 66.6
click at [517, 308] on textarea at bounding box center [495, 253] width 651 height 125
click at [566, 312] on textarea at bounding box center [495, 253] width 651 height 125
click at [555, 308] on textarea at bounding box center [495, 253] width 651 height 125
click at [581, 309] on textarea at bounding box center [495, 253] width 651 height 125
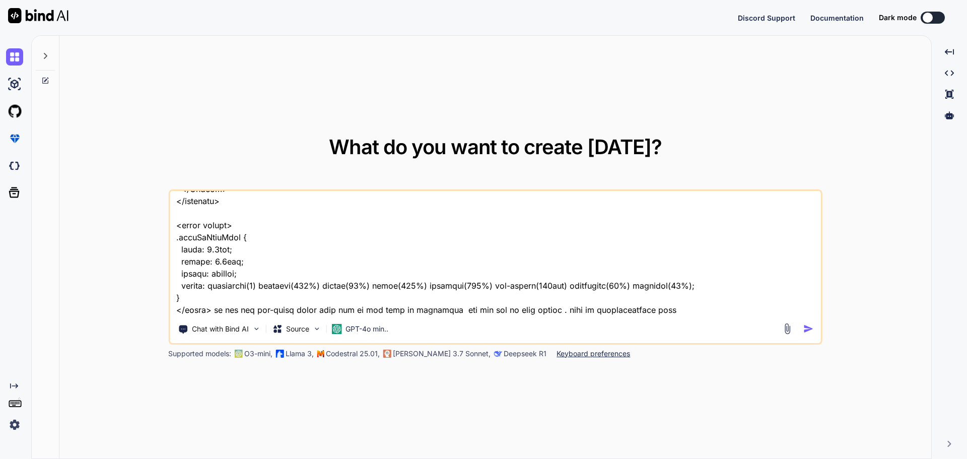
click at [636, 309] on textarea at bounding box center [495, 253] width 651 height 125
click at [671, 309] on textarea at bounding box center [495, 253] width 651 height 125
paste textarea "import type { PaginatedNotifications } from '~/shared/types/nova-notifications'…"
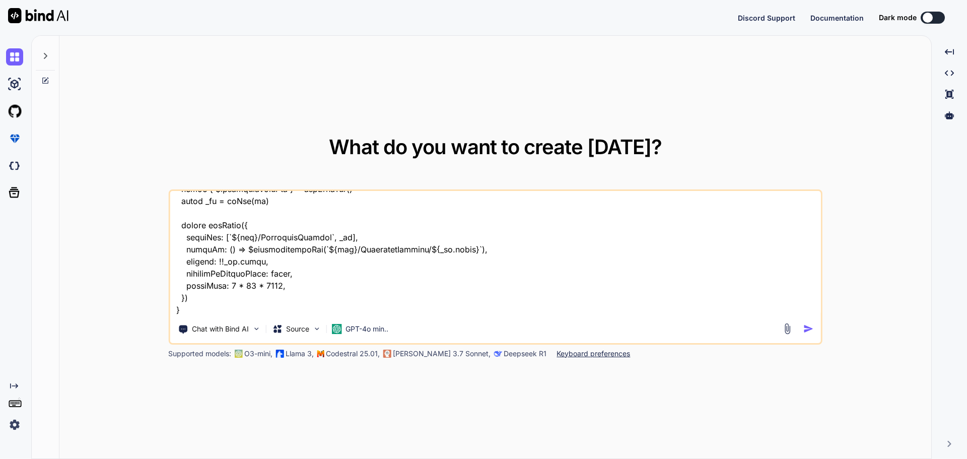
click at [194, 302] on textarea at bounding box center [495, 253] width 651 height 125
paste textarea "import type { ResponseType } from '~/schemas' export interface MarkNotification…"
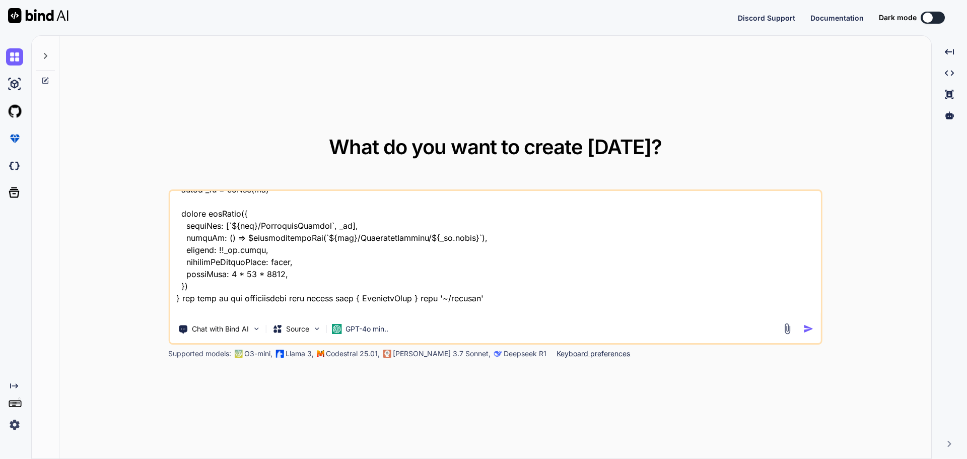
scroll to position [8087, 0]
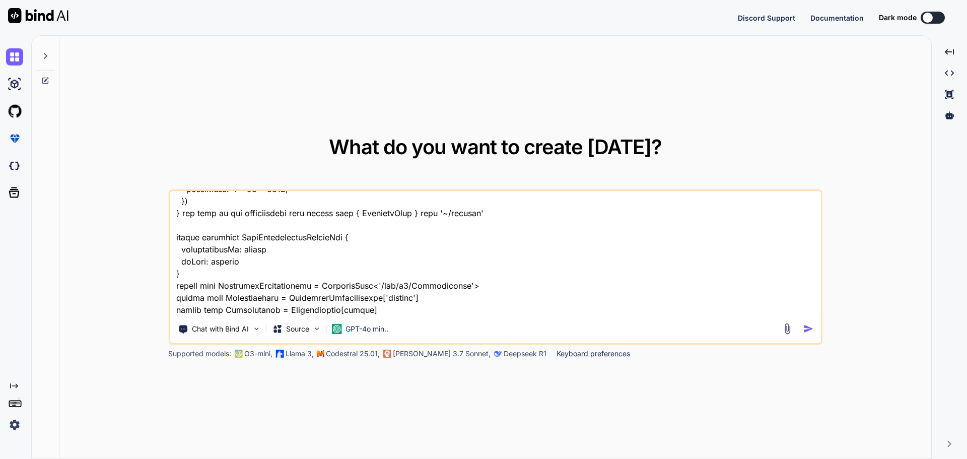
click at [589, 276] on textarea at bounding box center [495, 253] width 651 height 125
type textarea "given this countries,vue code <script lang="ts" setup> import type { ColumnProp…"
click at [807, 328] on img "button" at bounding box center [808, 328] width 11 height 11
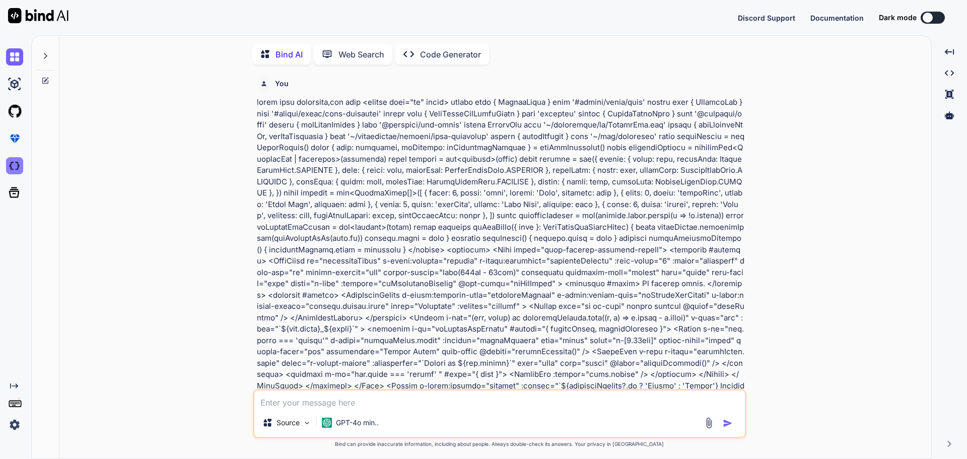
scroll to position [4, 0]
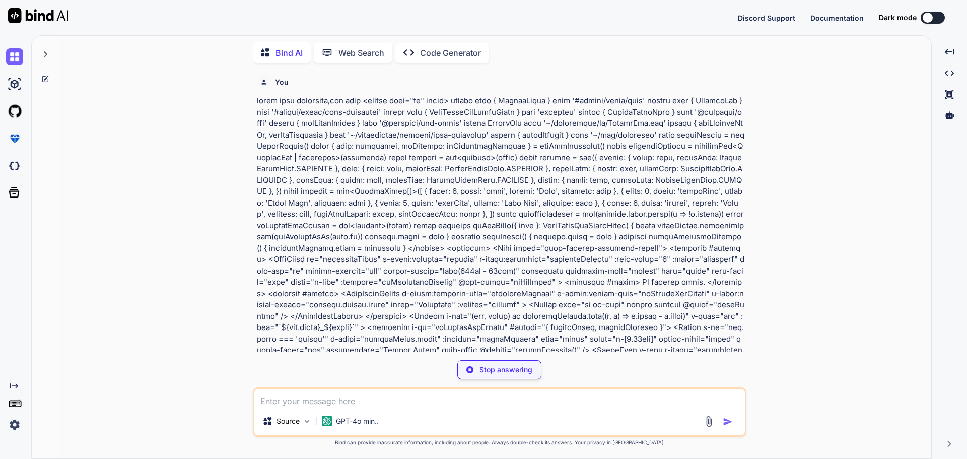
click at [816, 273] on div "You Bind AI To update the components/notification/menu.vue file to use Vue Quer…" at bounding box center [499, 264] width 864 height 387
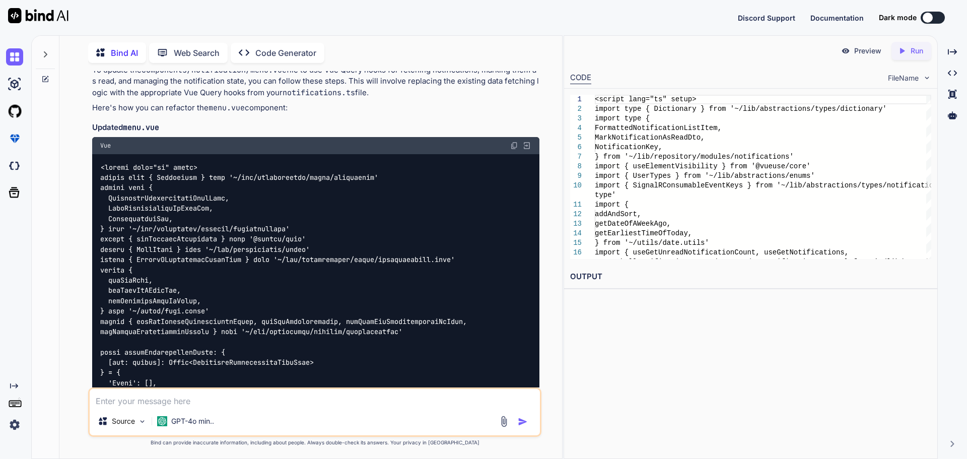
scroll to position [1697, 0]
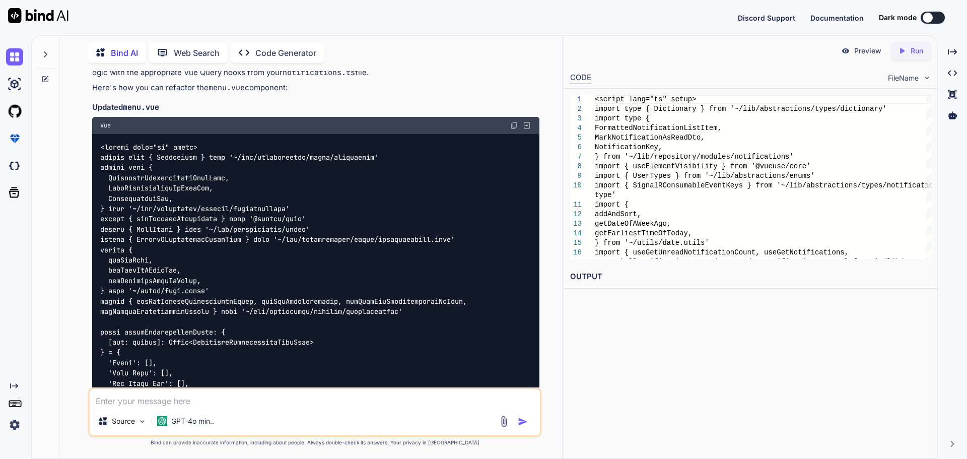
click at [513, 121] on img at bounding box center [514, 125] width 8 height 8
click at [147, 401] on textarea at bounding box center [315, 398] width 450 height 18
paste textarea "The way you implemented the hooks query is incorrect and different to how we de…"
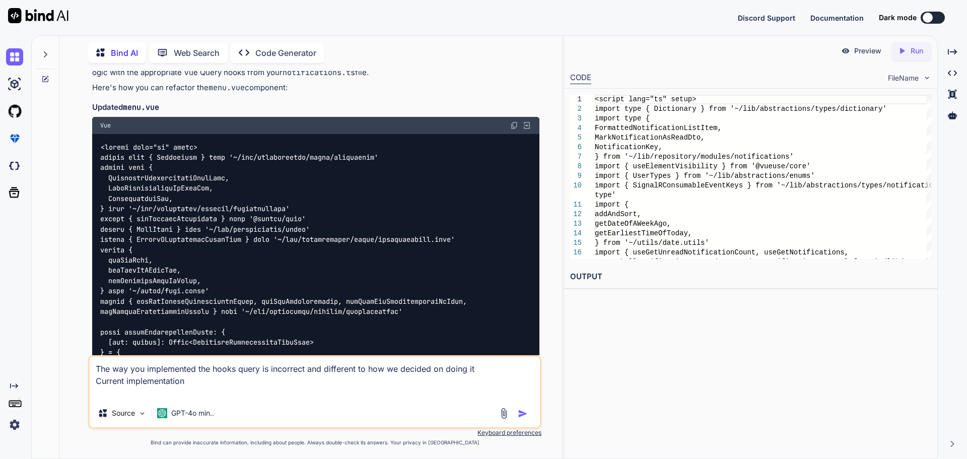
click at [141, 371] on textarea "The way you implemented the hooks query is incorrect and different to how we de…" at bounding box center [315, 378] width 450 height 42
click at [153, 396] on textarea "The way you implemented the hooks query is incorrect and different to how we de…" at bounding box center [315, 378] width 450 height 42
paste textarea "const createPartnerUser = useCreatePartnerUser() const updatePartnerUser = useU…"
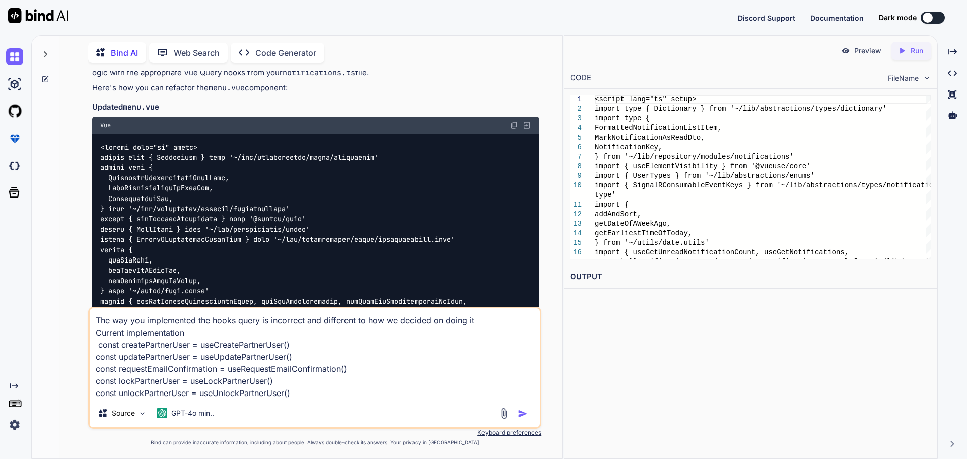
click at [301, 392] on textarea "The way you implemented the hooks query is incorrect and different to how we de…" at bounding box center [315, 353] width 450 height 91
paste textarea "Corret implementation"
click at [294, 393] on textarea "The way you implemented the hooks query is incorrect and different to how we de…" at bounding box center [315, 353] width 450 height 91
click at [404, 392] on textarea "The way you implemented the hooks query is incorrect and different to how we de…" at bounding box center [315, 353] width 450 height 91
paste textarea "const { mutateAsync: createPartnerUser } = useCreatePartnerUser() const { mutat…"
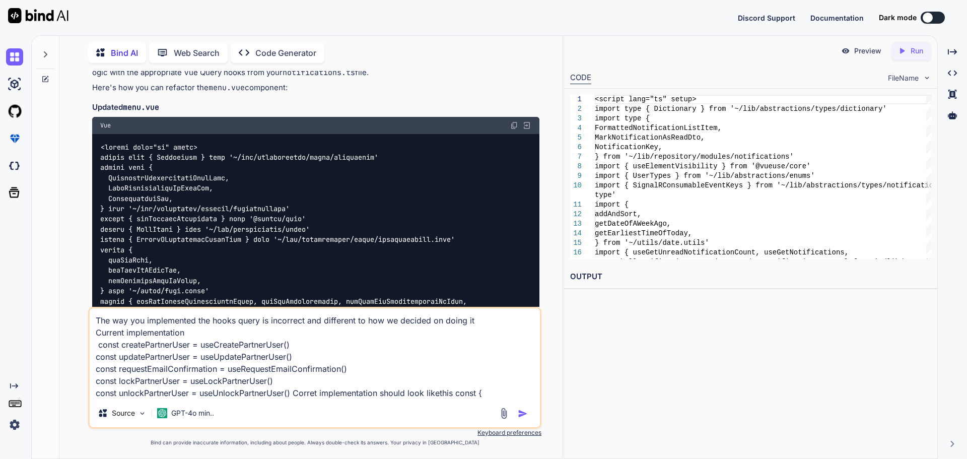
scroll to position [25, 0]
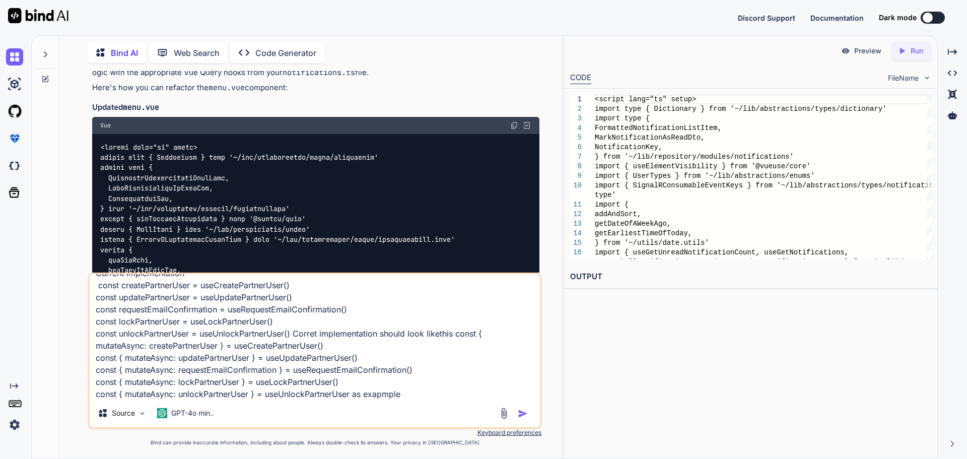
click at [515, 121] on img at bounding box center [514, 125] width 8 height 8
click at [411, 392] on textarea "The way you implemented the hooks query is incorrect and different to how we de…" at bounding box center [315, 336] width 450 height 125
paste textarea "<script lang="ts" setup> import type { Dictionary } from '~/lib/abstractions/ty…"
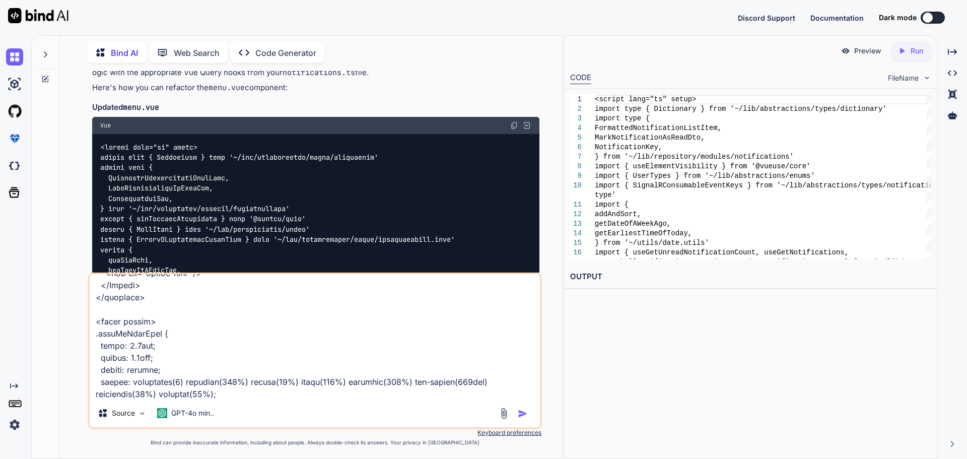
click at [521, 413] on img "button" at bounding box center [523, 413] width 10 height 10
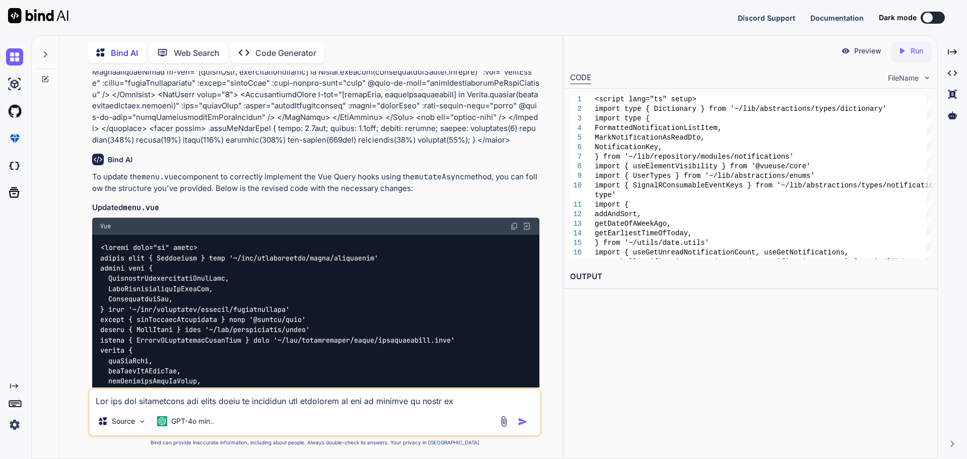
scroll to position [5705, 0]
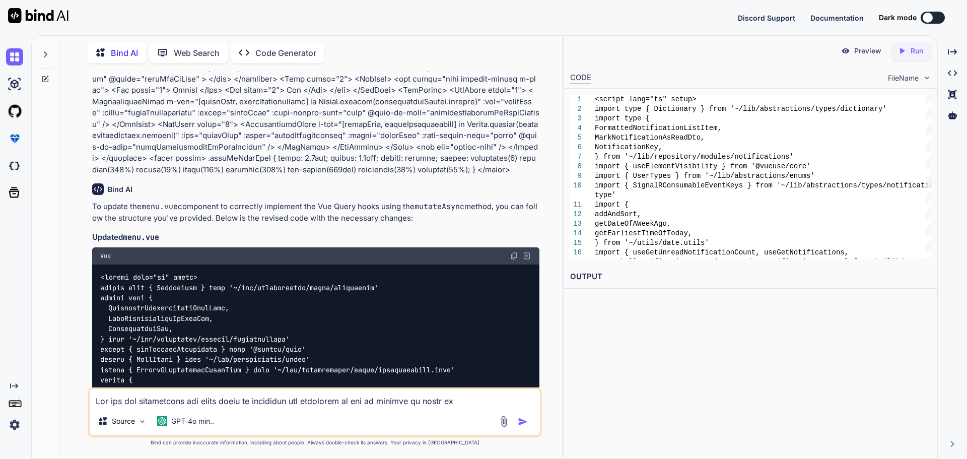
click at [514, 252] on img at bounding box center [514, 256] width 8 height 8
